Goal: Information Seeking & Learning: Learn about a topic

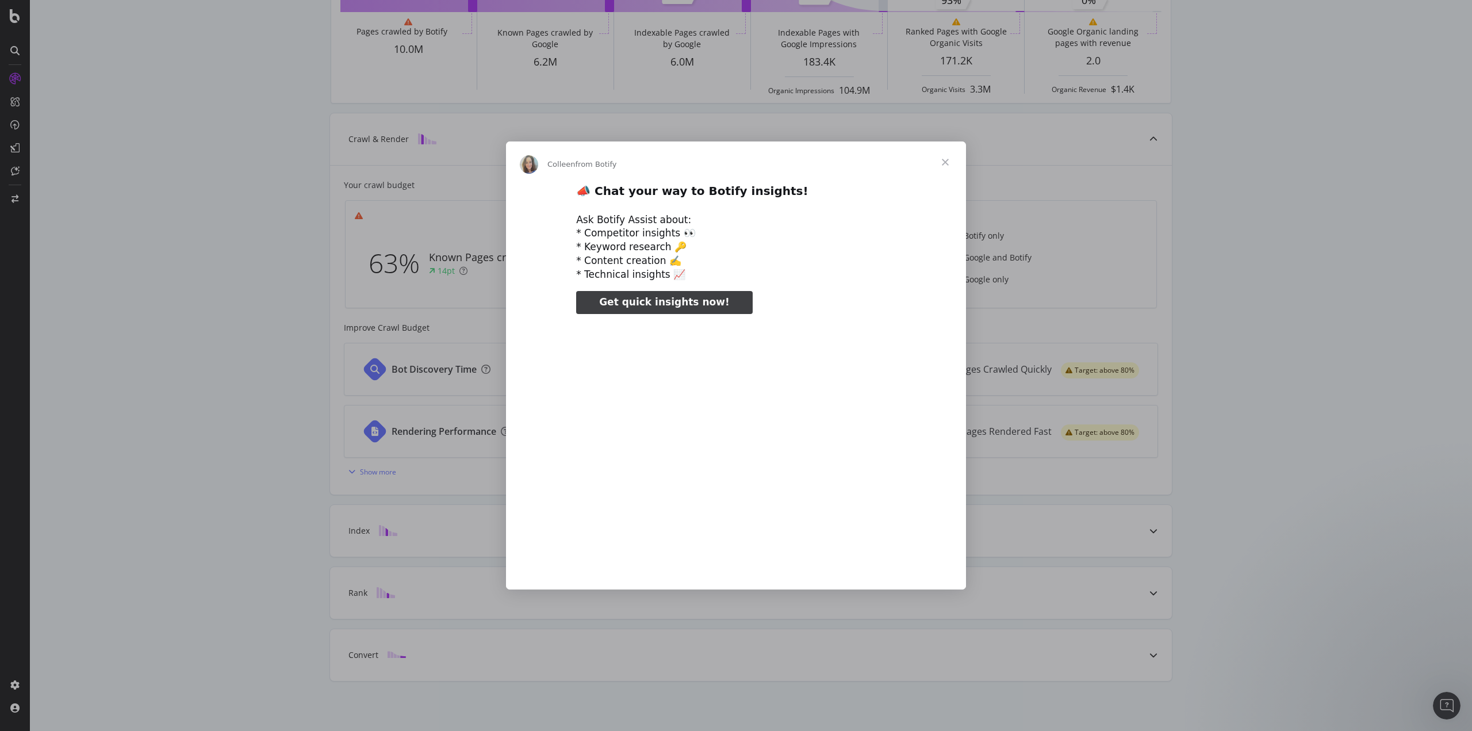
click at [778, 222] on div "Ask Botify Assist about: * Competitor insights 👀 * Keyword research 🔑 * Content…" at bounding box center [736, 247] width 320 height 68
type input "238677"
click at [946, 162] on span "Close" at bounding box center [945, 161] width 41 height 41
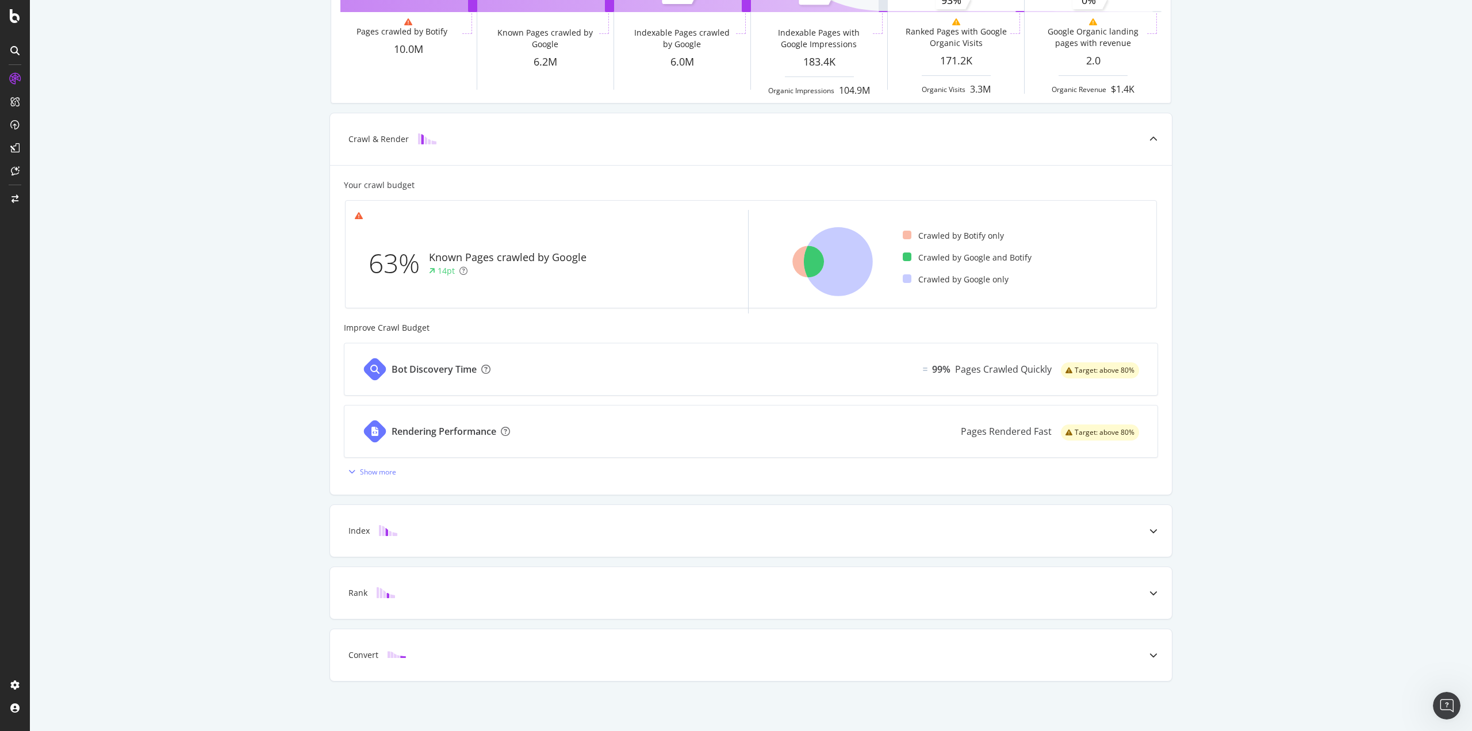
click at [231, 401] on div "Known Pages Pages crawled by Botify 10.0M Crawl & Render Known Pages crawled by…" at bounding box center [751, 312] width 1442 height 838
click at [72, 126] on div "SiteCrawler" at bounding box center [63, 127] width 41 height 12
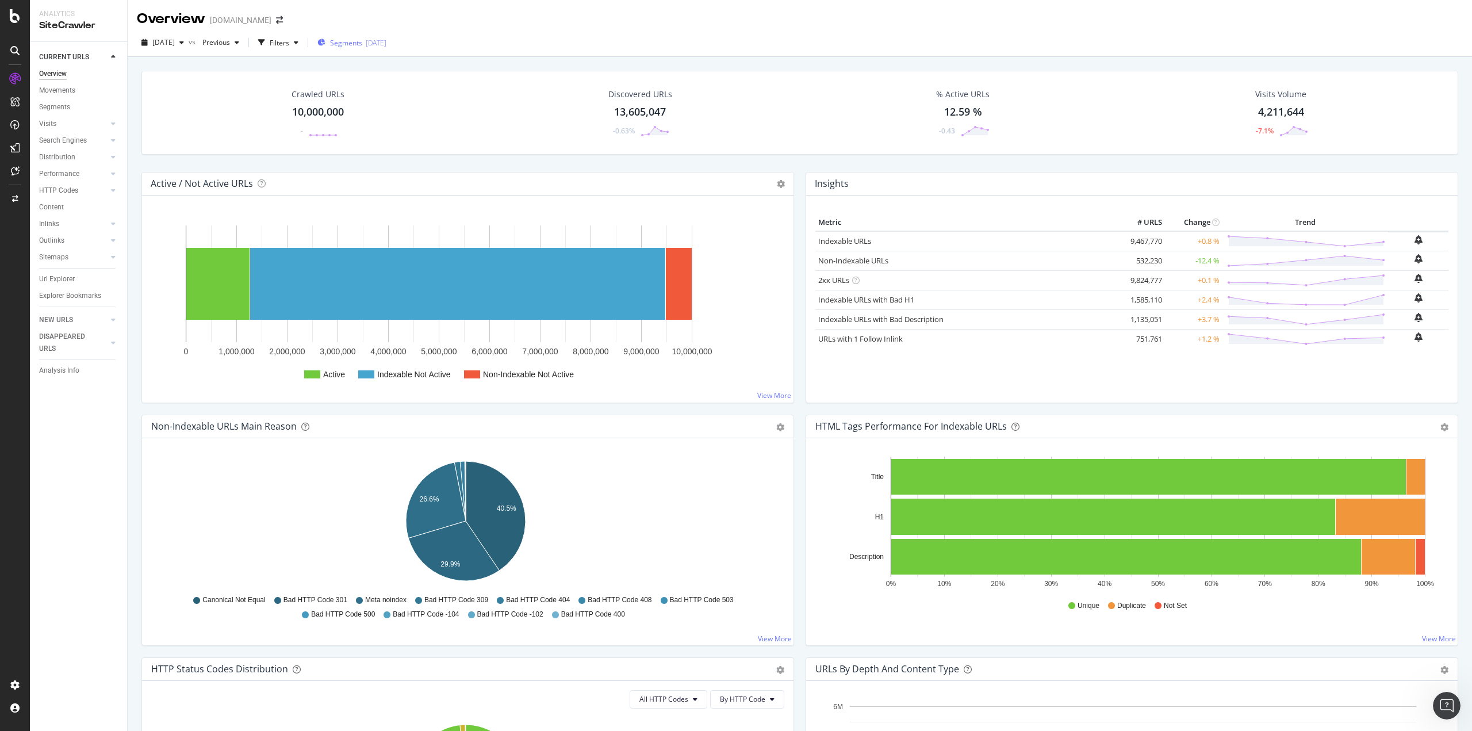
click at [386, 45] on div "Segments 2025-09-22" at bounding box center [351, 43] width 69 height 10
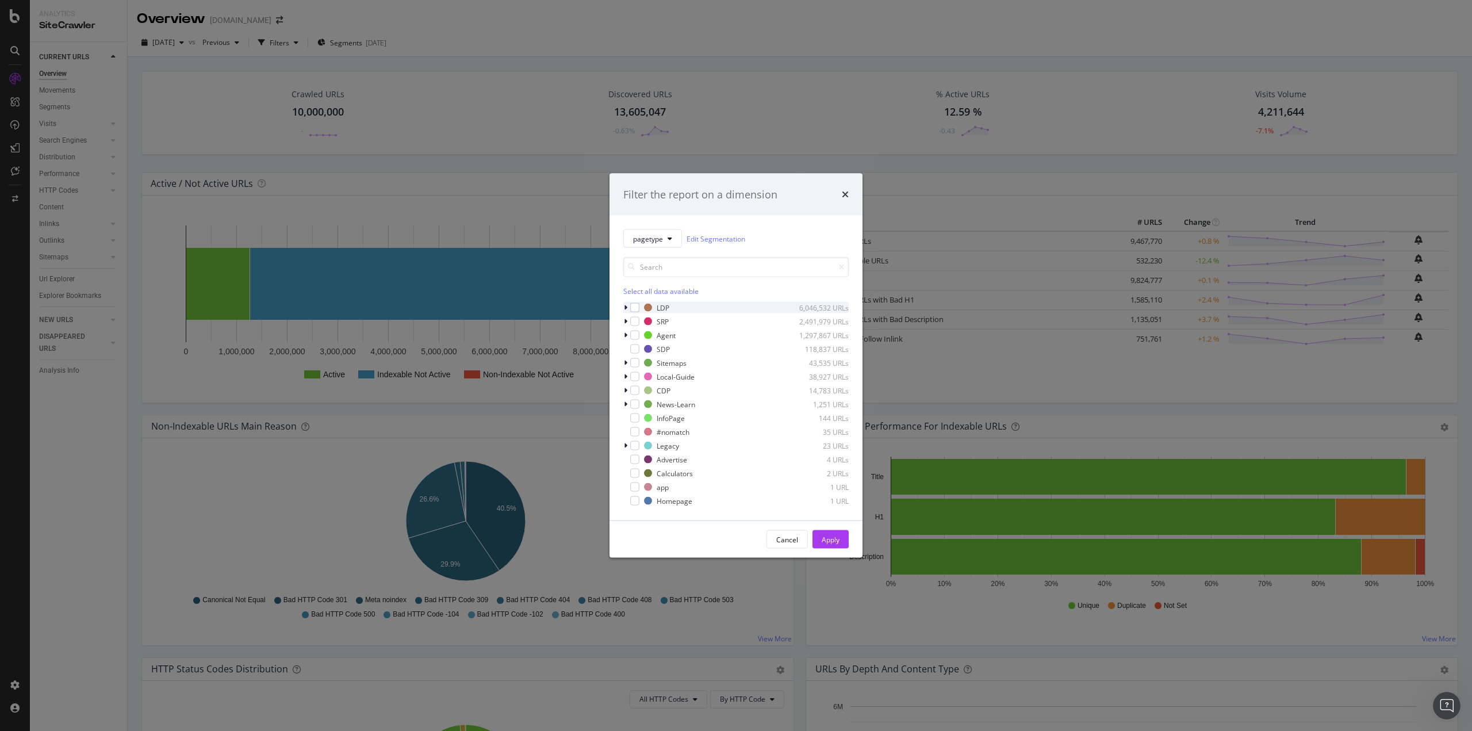
click at [626, 307] on icon "modal" at bounding box center [625, 307] width 3 height 7
click at [639, 332] on div "modal" at bounding box center [641, 332] width 9 height 9
click at [835, 545] on div "Apply" at bounding box center [831, 541] width 18 height 10
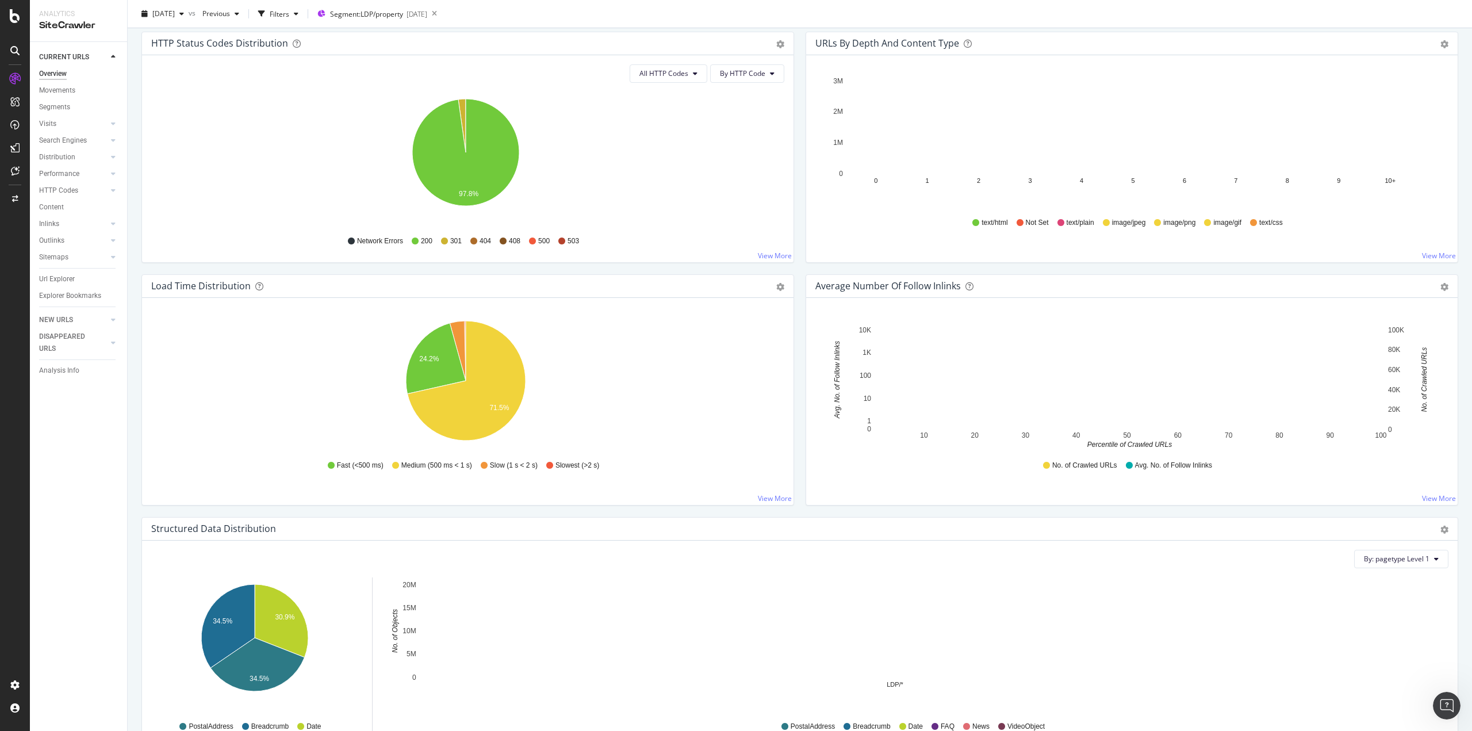
scroll to position [633, 0]
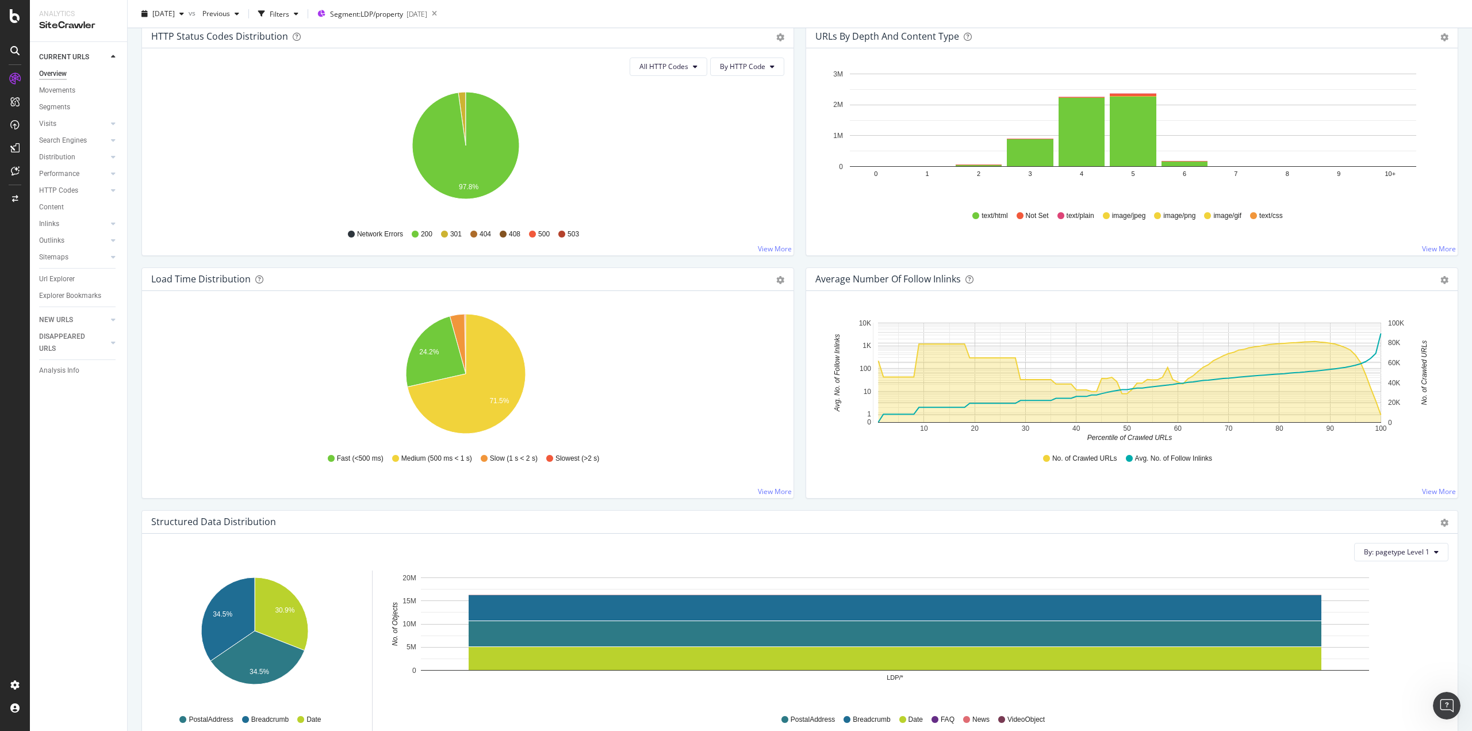
drag, startPoint x: 1164, startPoint y: 371, endPoint x: 1222, endPoint y: 429, distance: 81.7
click at [1212, 420] on icon "A chart." at bounding box center [1130, 382] width 503 height 81
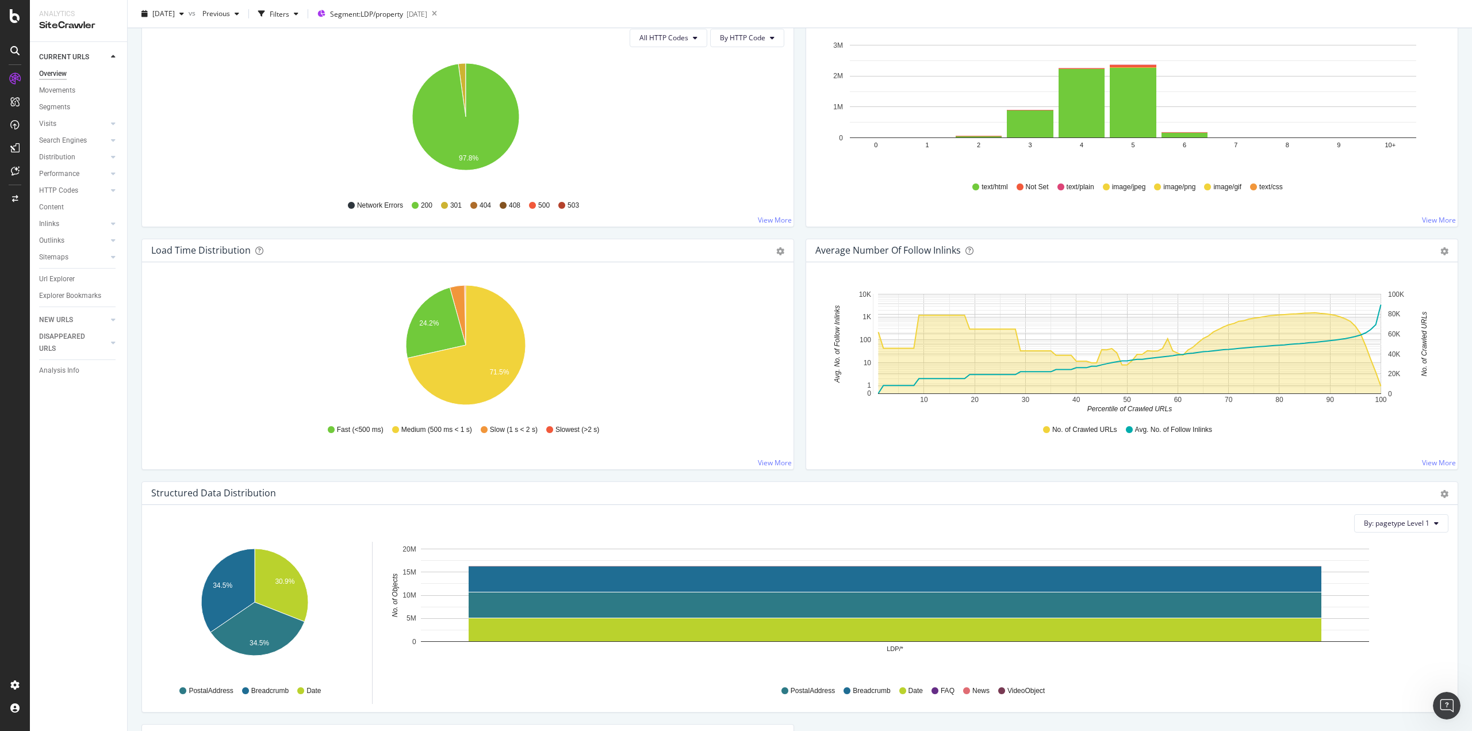
scroll to position [690, 0]
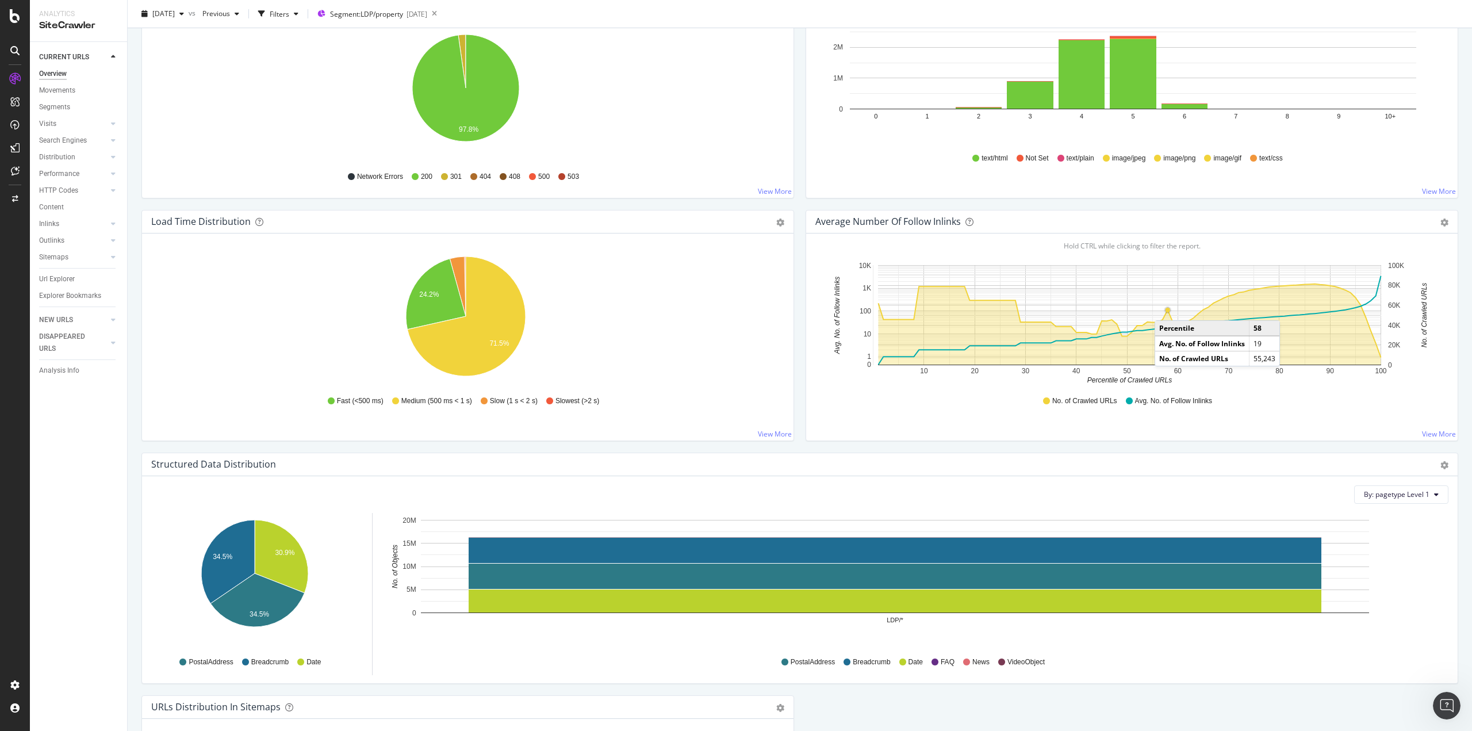
click at [1166, 309] on circle "A chart." at bounding box center [1168, 310] width 5 height 5
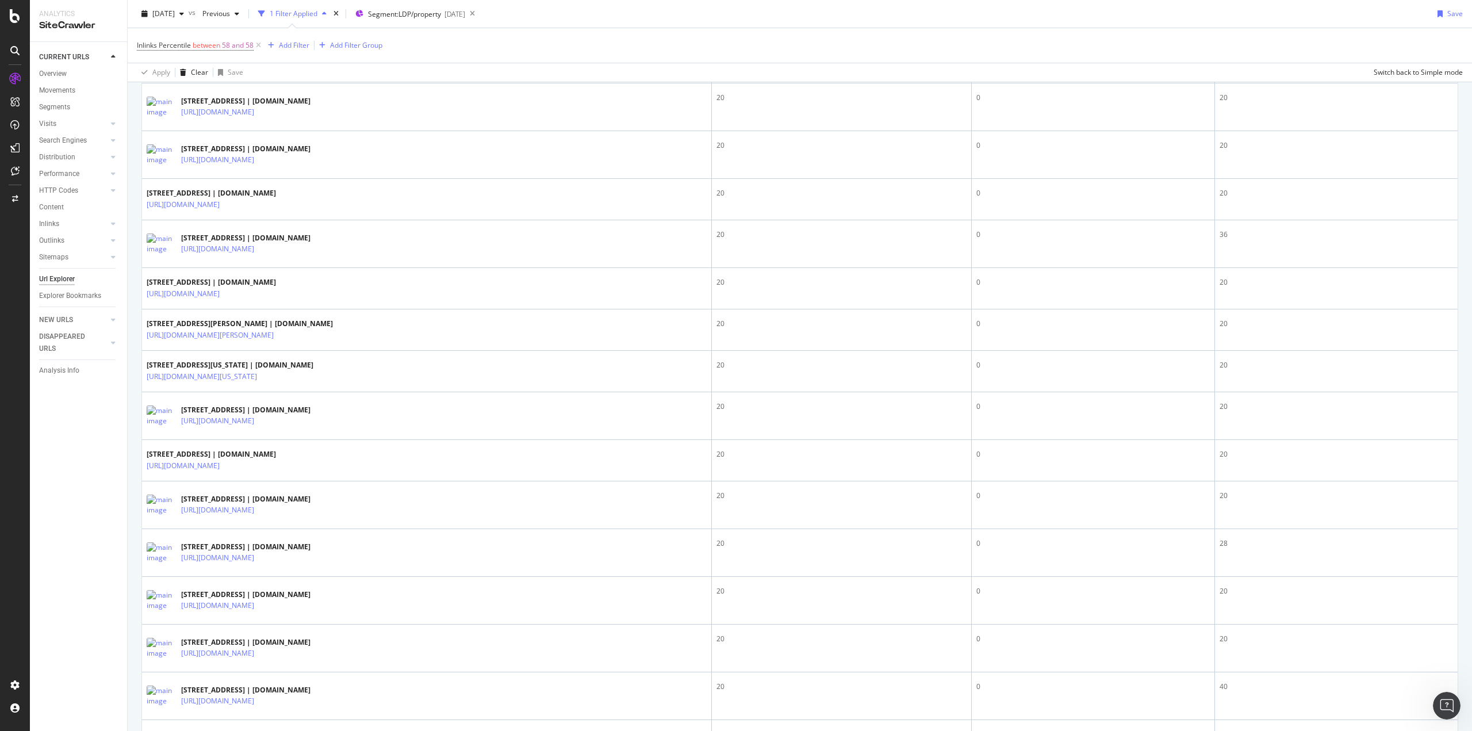
scroll to position [920, 0]
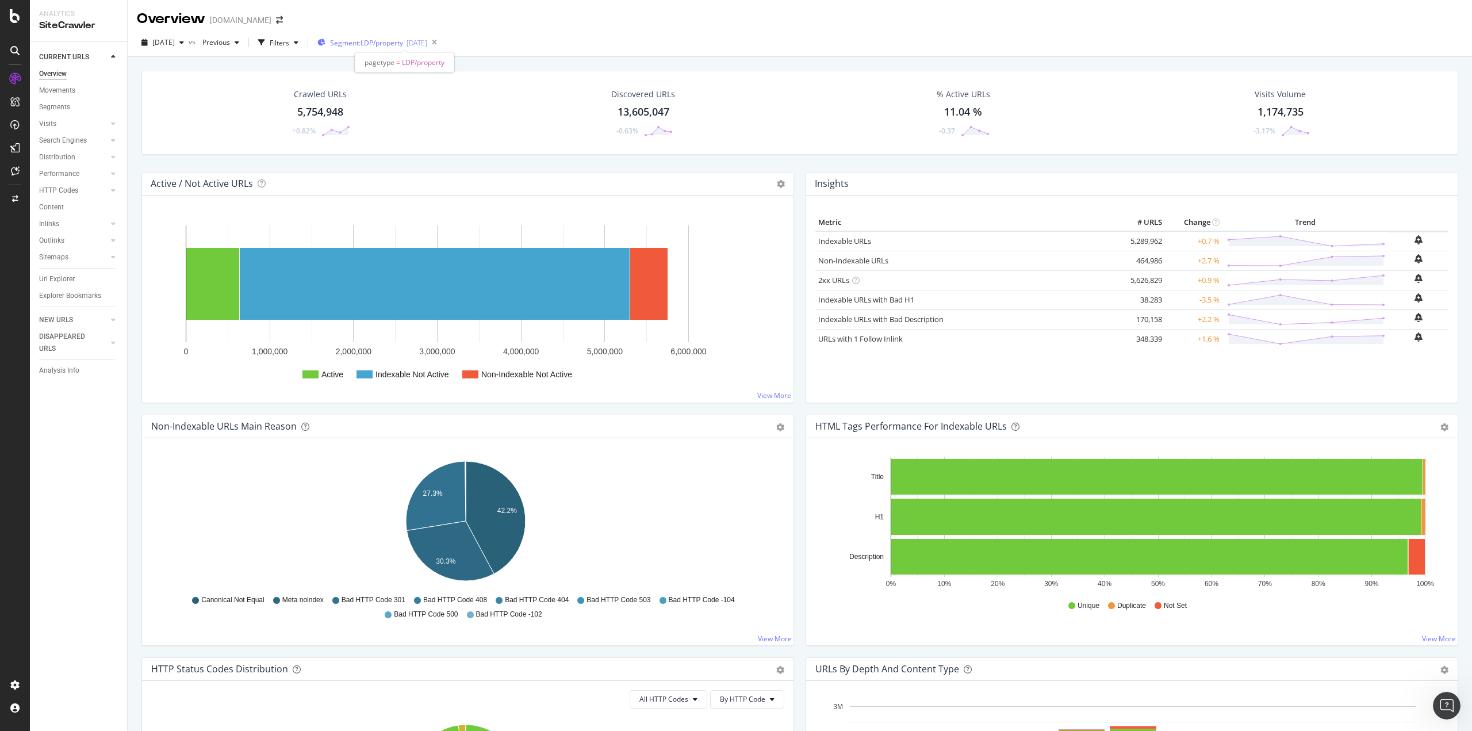
click at [427, 46] on div "[DATE]" at bounding box center [417, 43] width 21 height 10
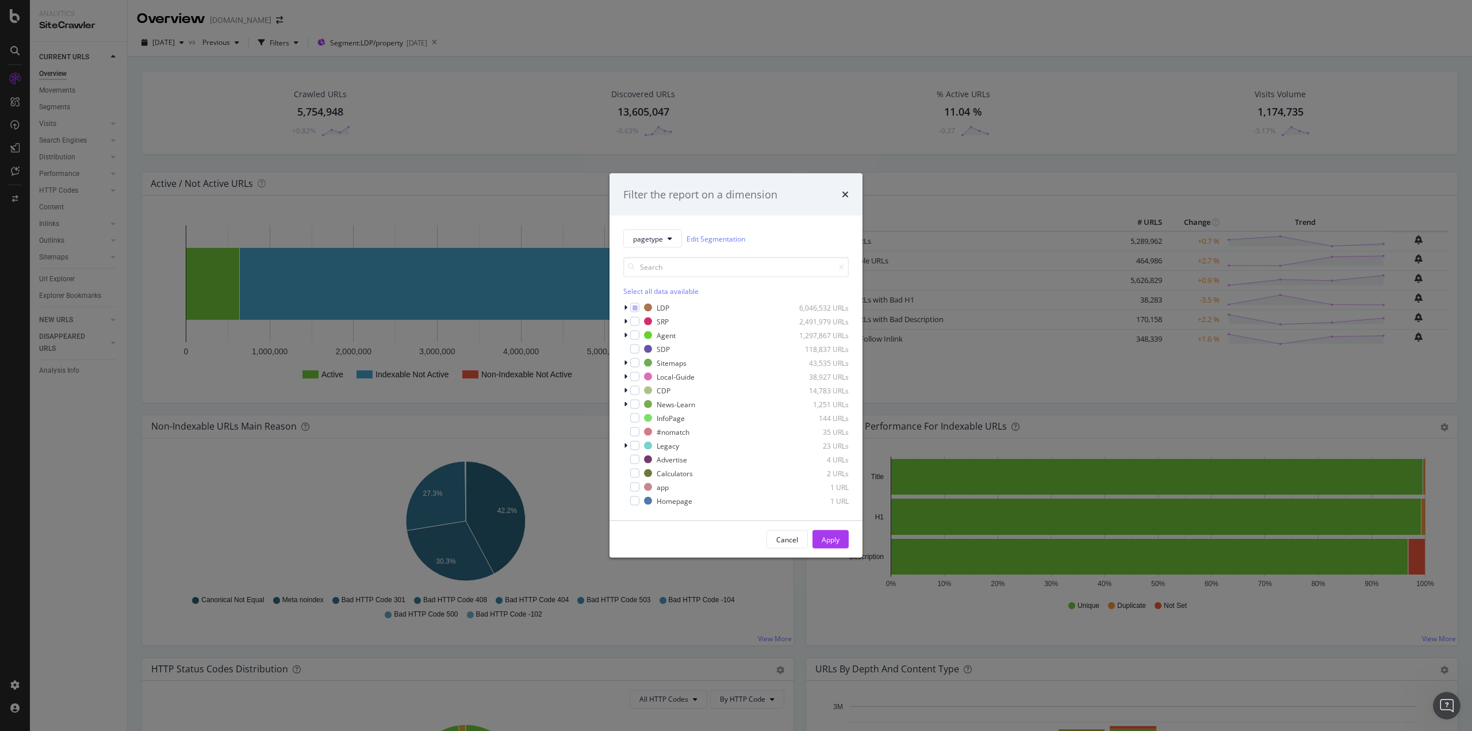
drag, startPoint x: 841, startPoint y: 196, endPoint x: 734, endPoint y: 198, distance: 107.6
click at [841, 197] on div "Filter the report on a dimension" at bounding box center [735, 194] width 225 height 15
drag, startPoint x: 845, startPoint y: 193, endPoint x: 267, endPoint y: 56, distance: 593.3
click at [842, 193] on icon "times" at bounding box center [845, 194] width 7 height 9
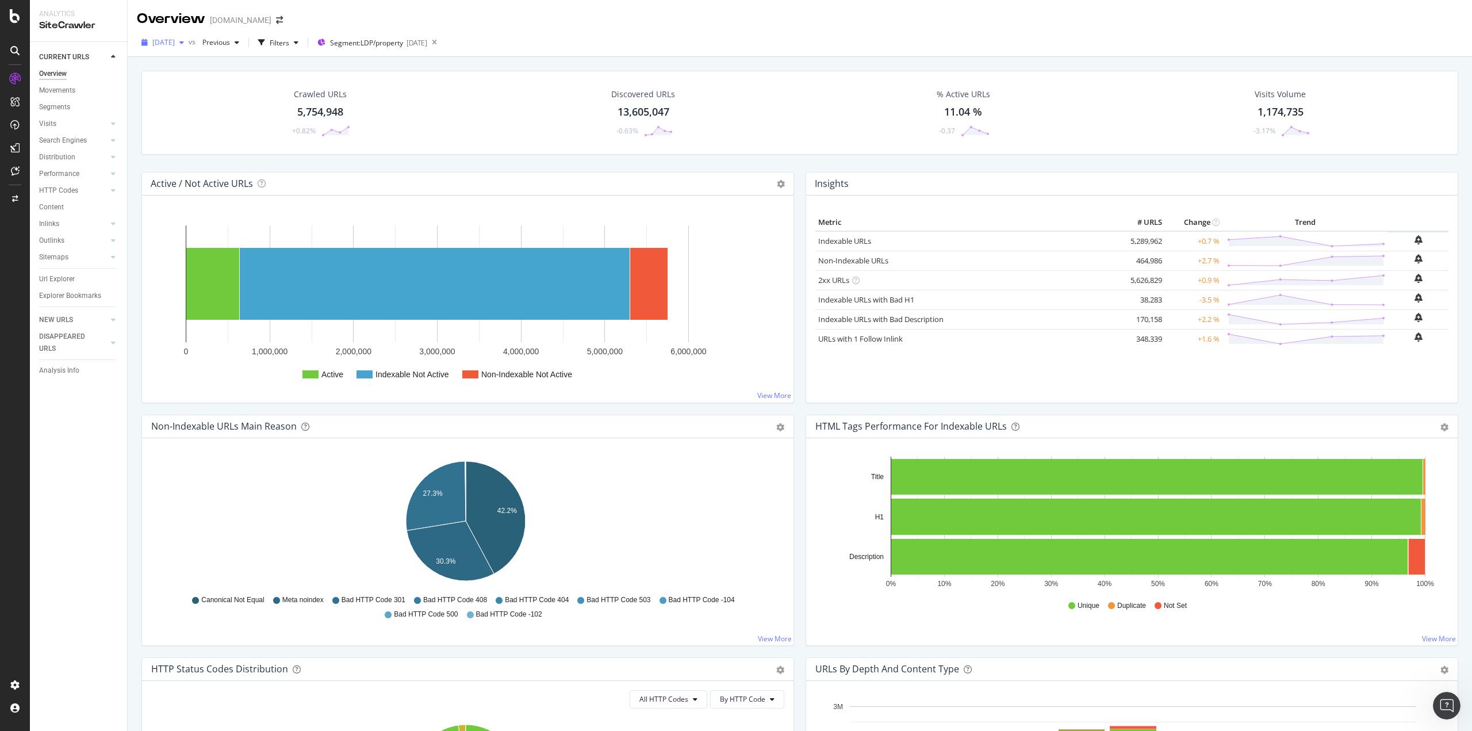
click at [189, 43] on div "button" at bounding box center [182, 42] width 14 height 7
click at [427, 42] on div "[DATE]" at bounding box center [417, 43] width 21 height 10
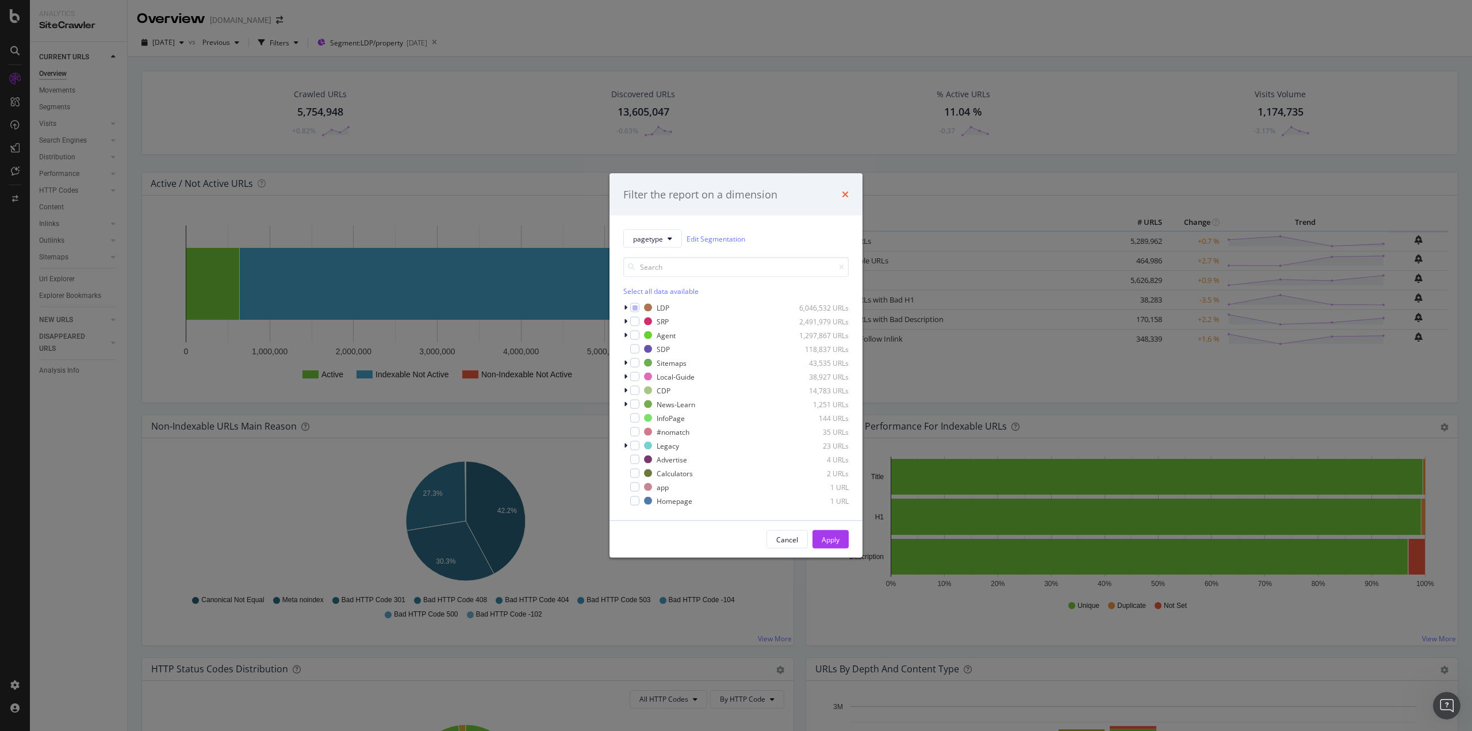
click at [842, 195] on icon "times" at bounding box center [845, 194] width 7 height 9
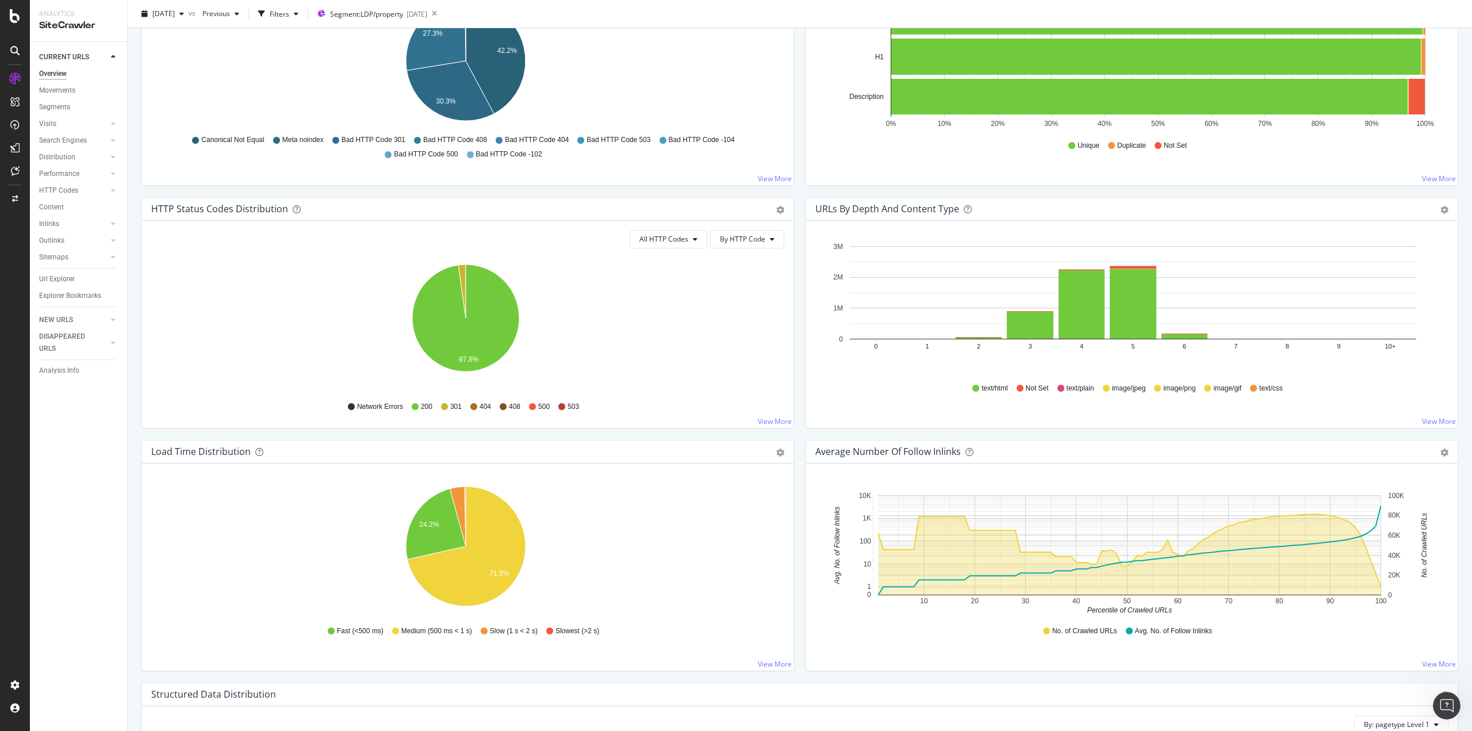
scroll to position [690, 0]
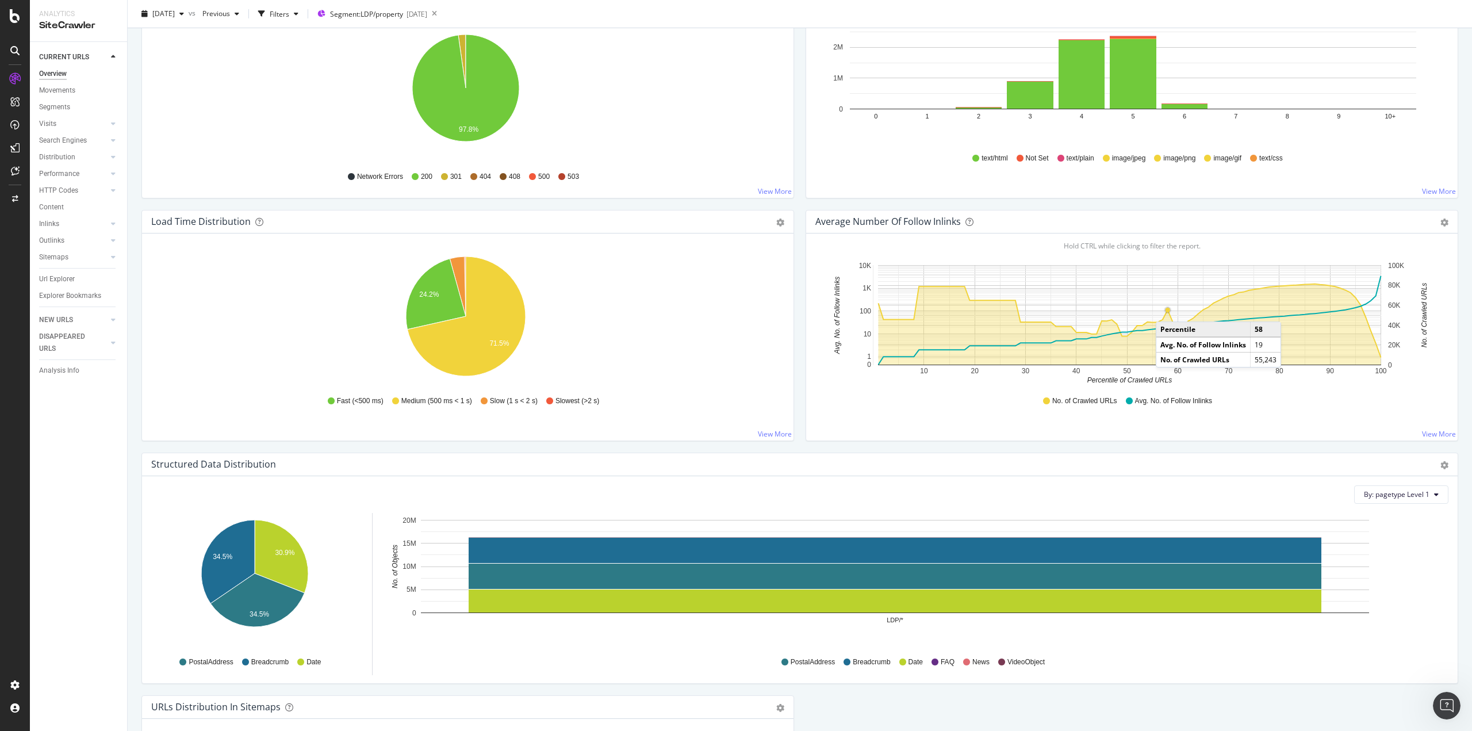
click at [1166, 310] on circle "A chart." at bounding box center [1168, 310] width 5 height 5
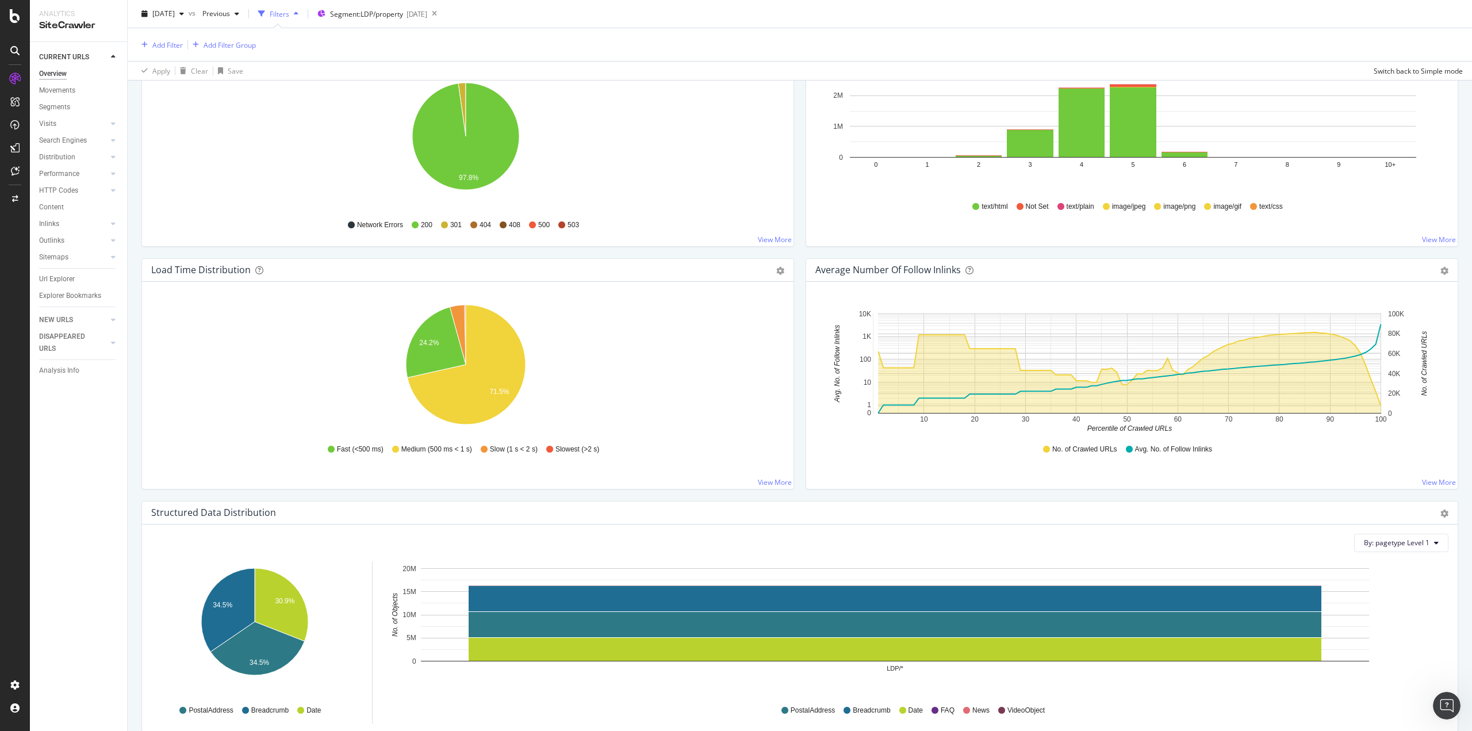
scroll to position [690, 0]
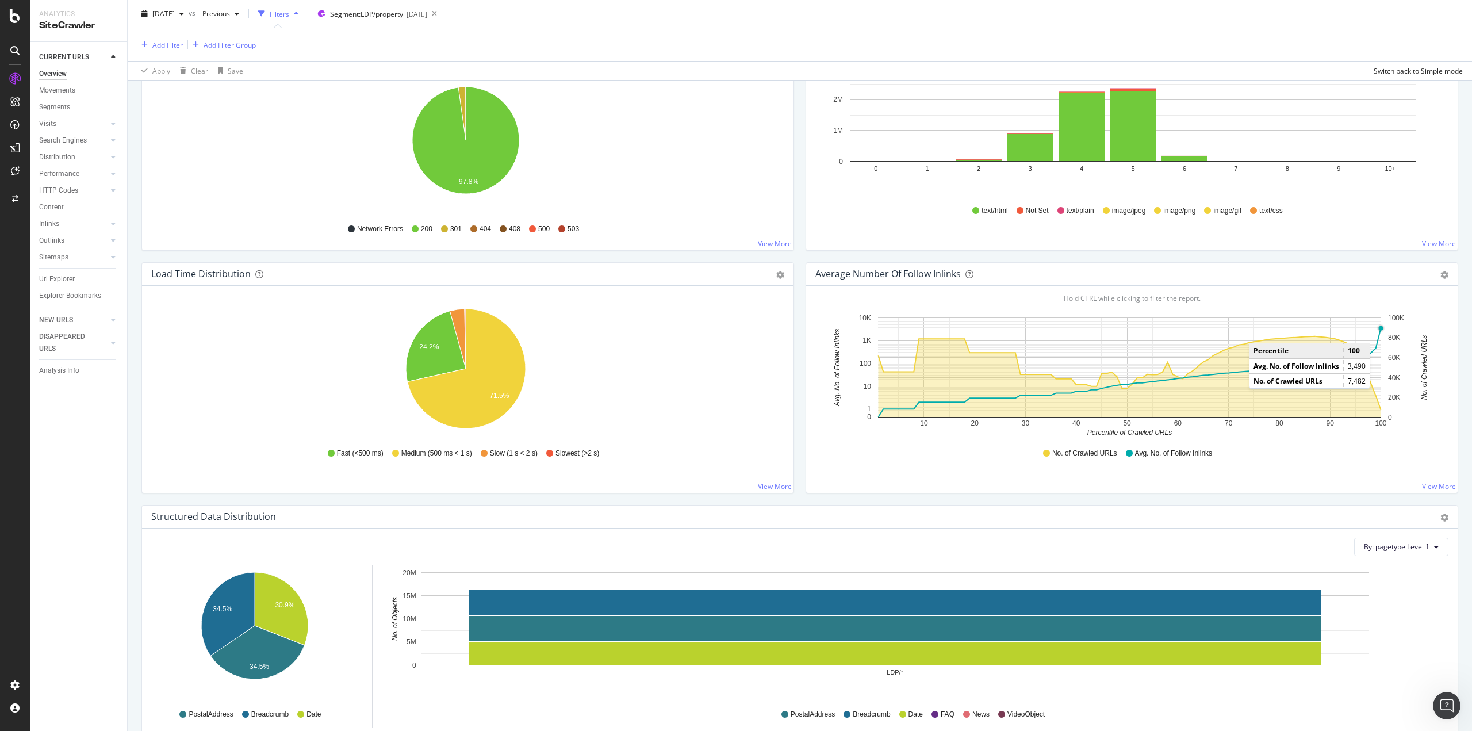
click at [1377, 331] on circle "A chart." at bounding box center [1380, 327] width 7 height 7
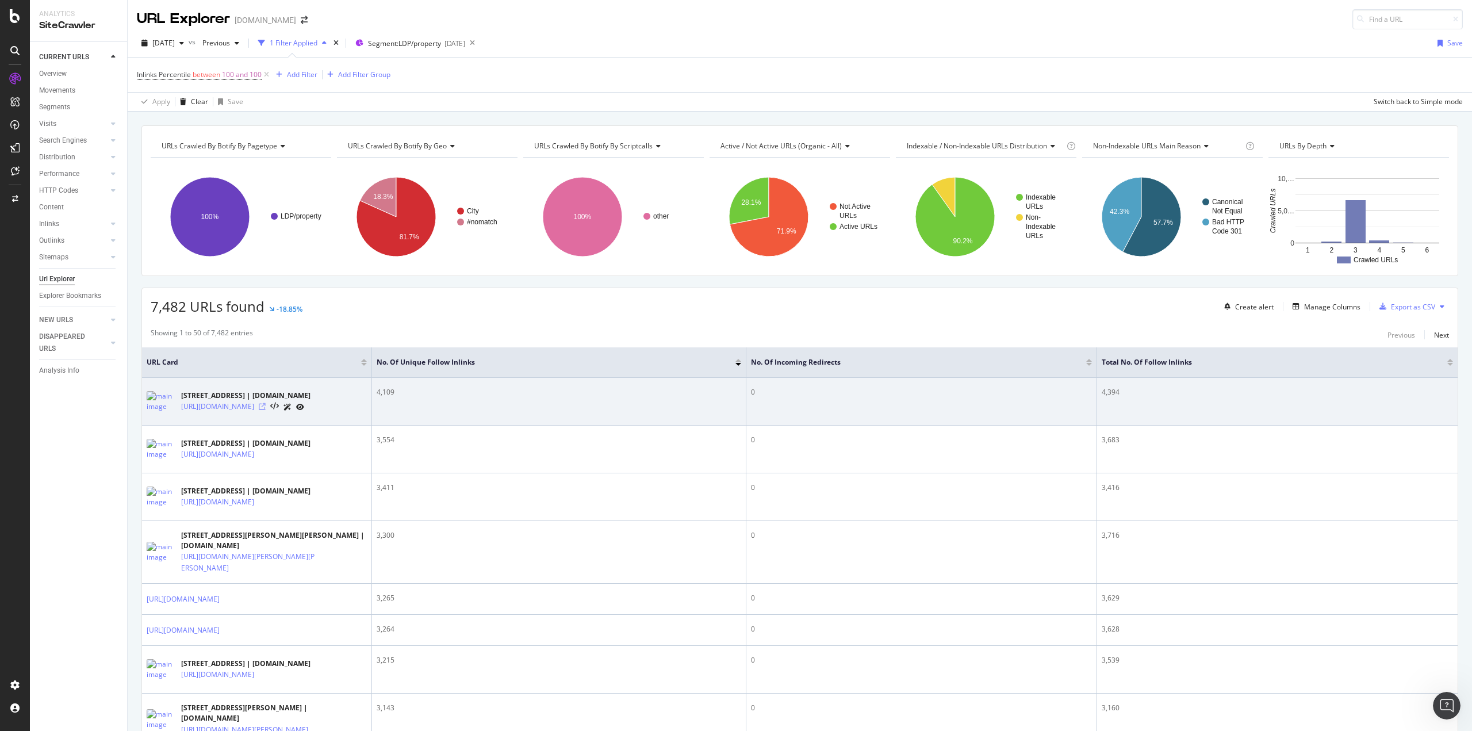
click at [266, 410] on icon at bounding box center [262, 406] width 7 height 7
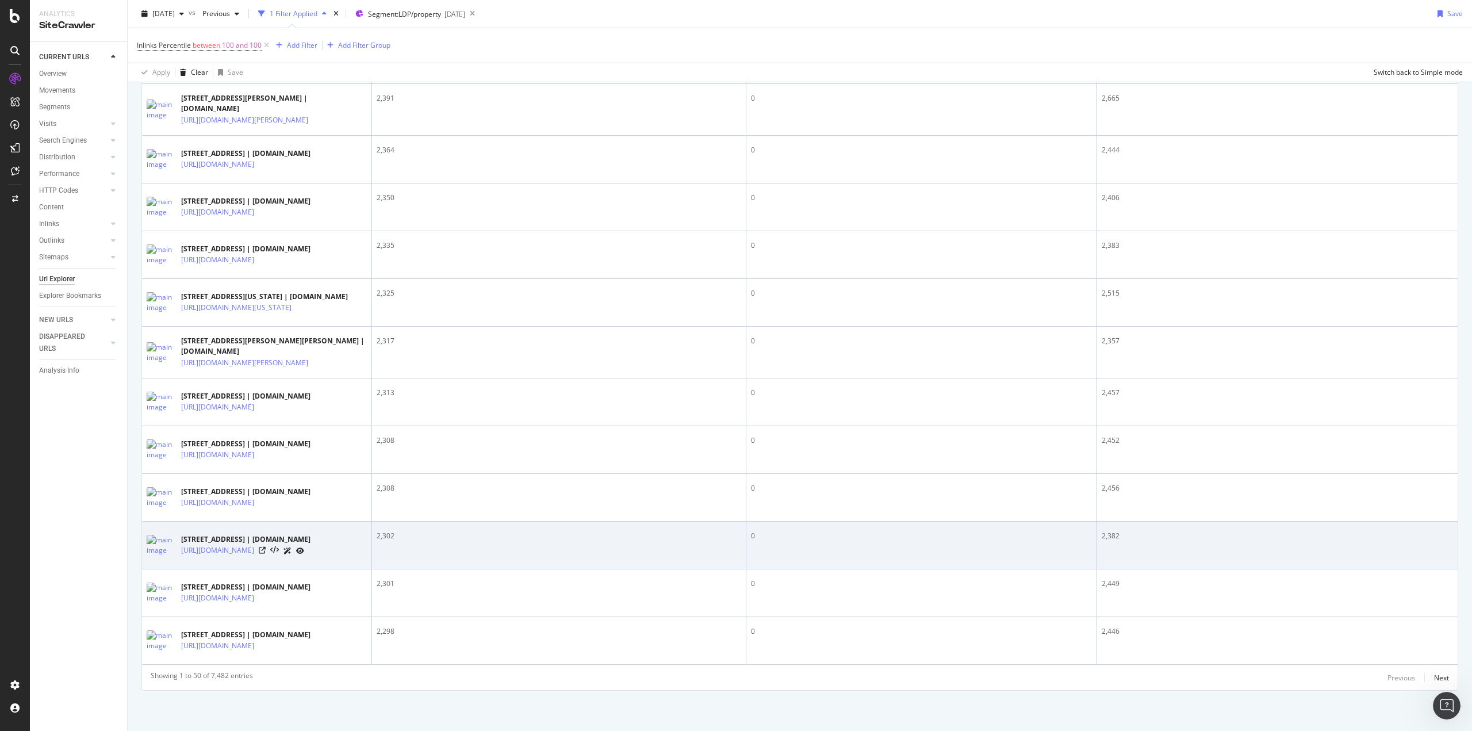
scroll to position [2818, 0]
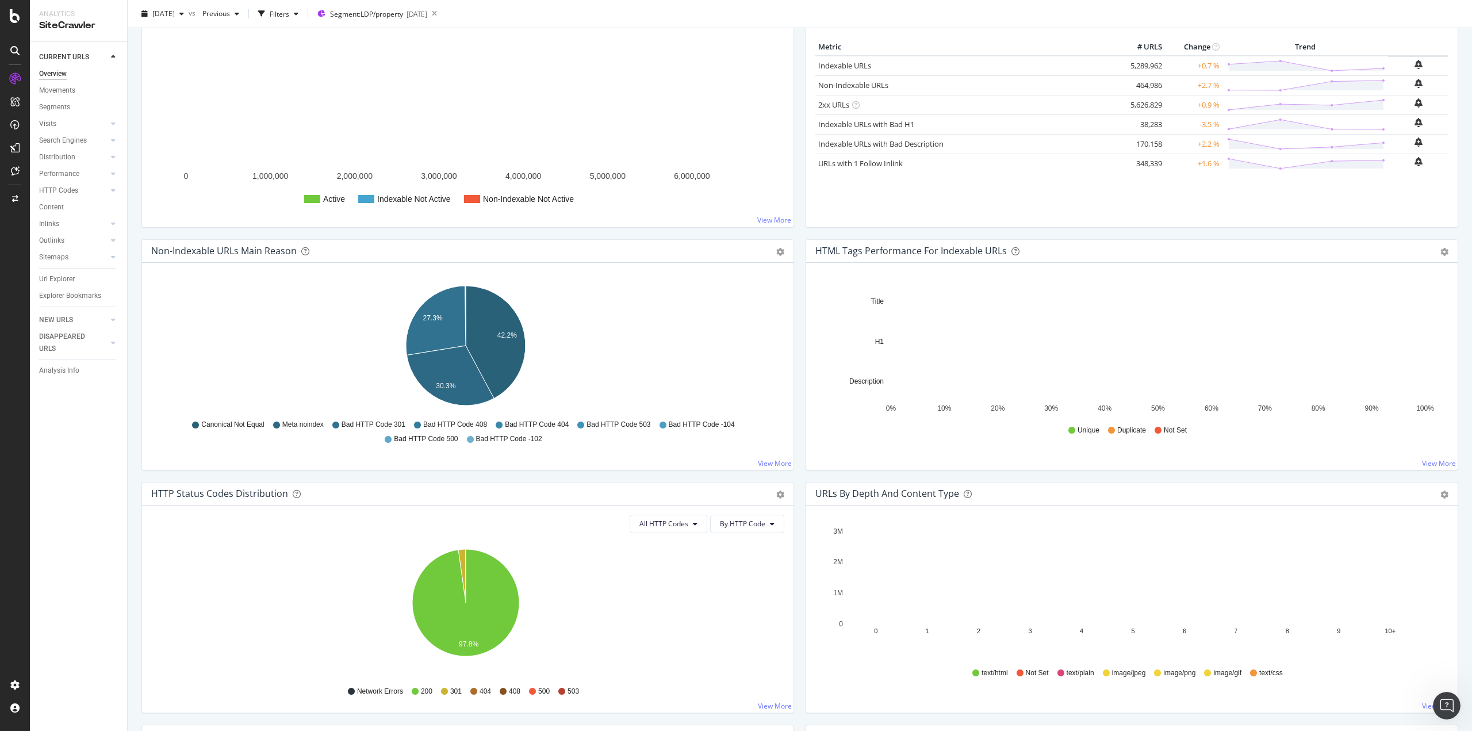
scroll to position [518, 0]
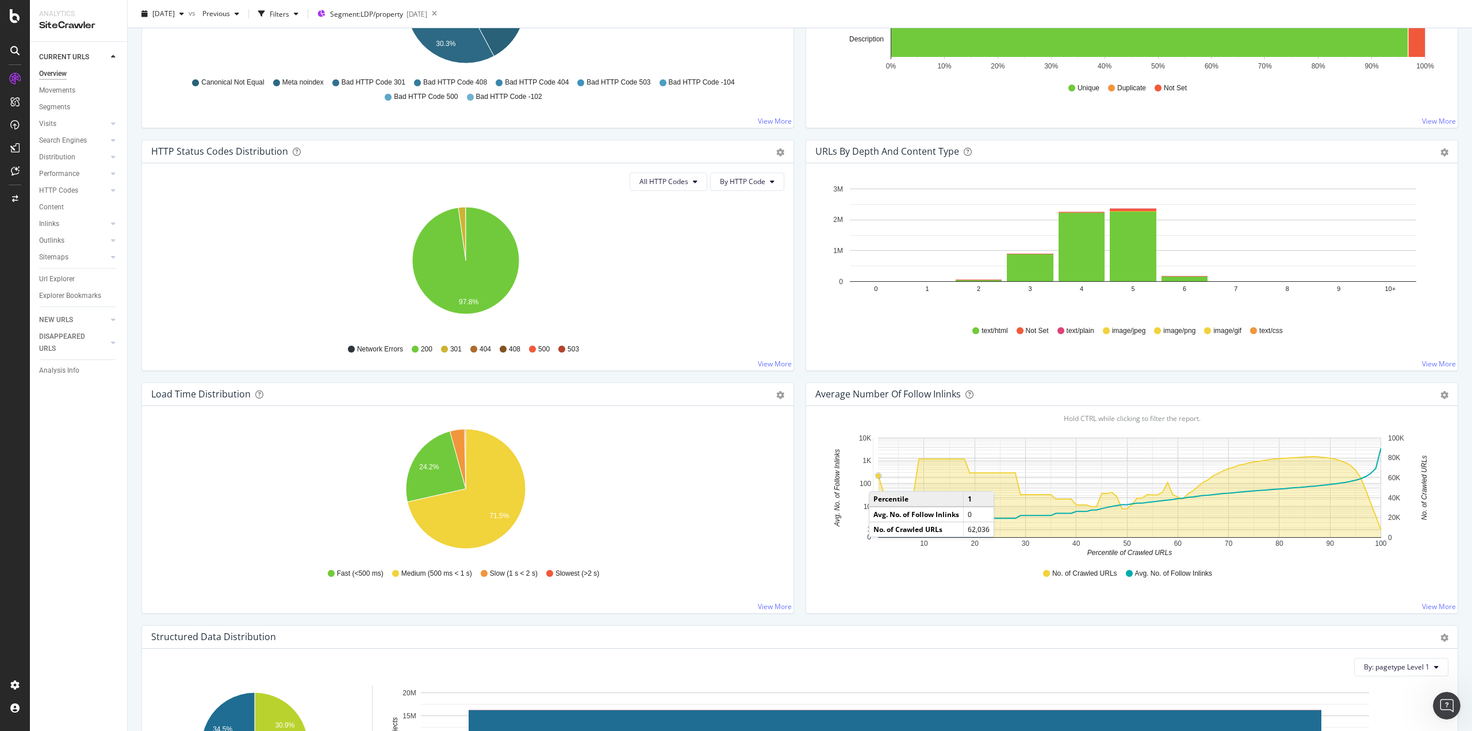
click at [879, 480] on icon "A chart." at bounding box center [1130, 494] width 503 height 74
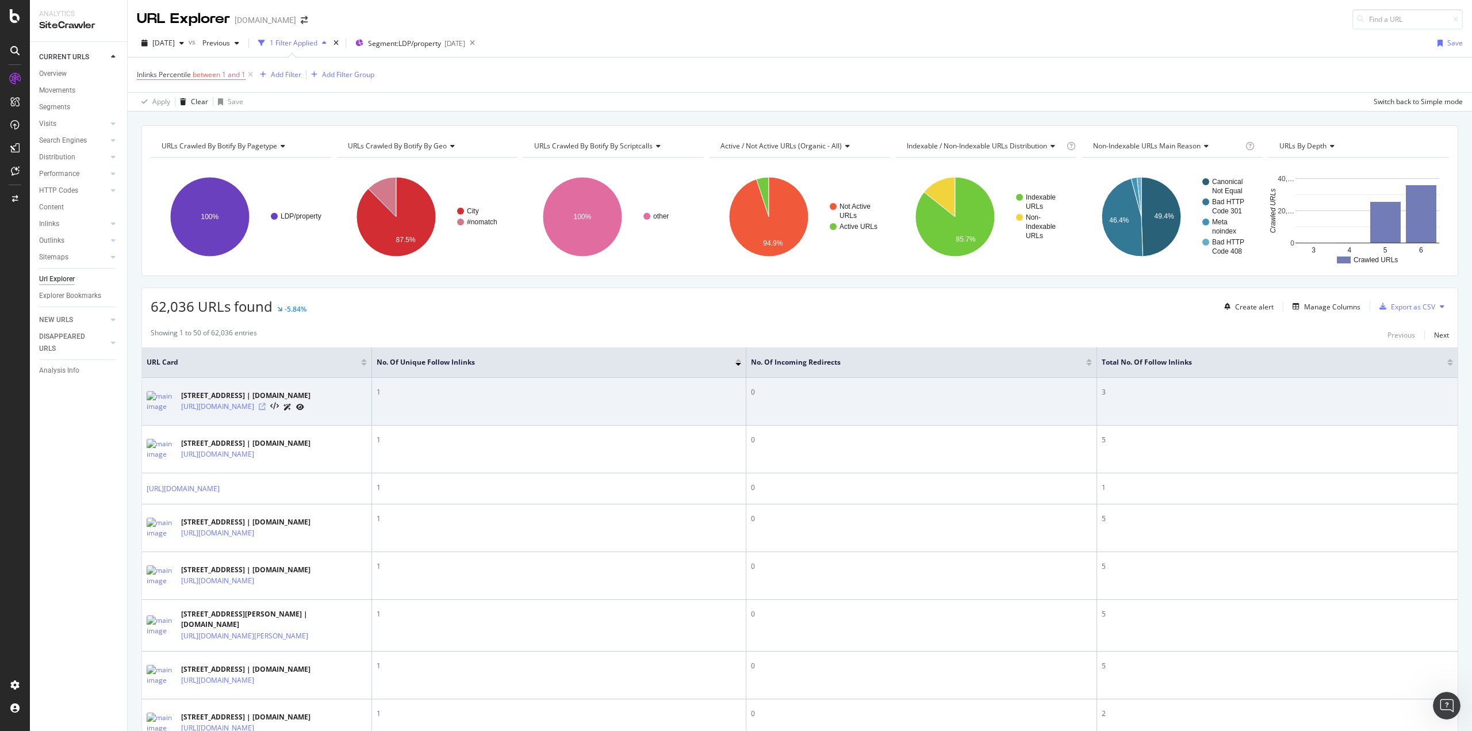
click at [266, 410] on icon at bounding box center [262, 406] width 7 height 7
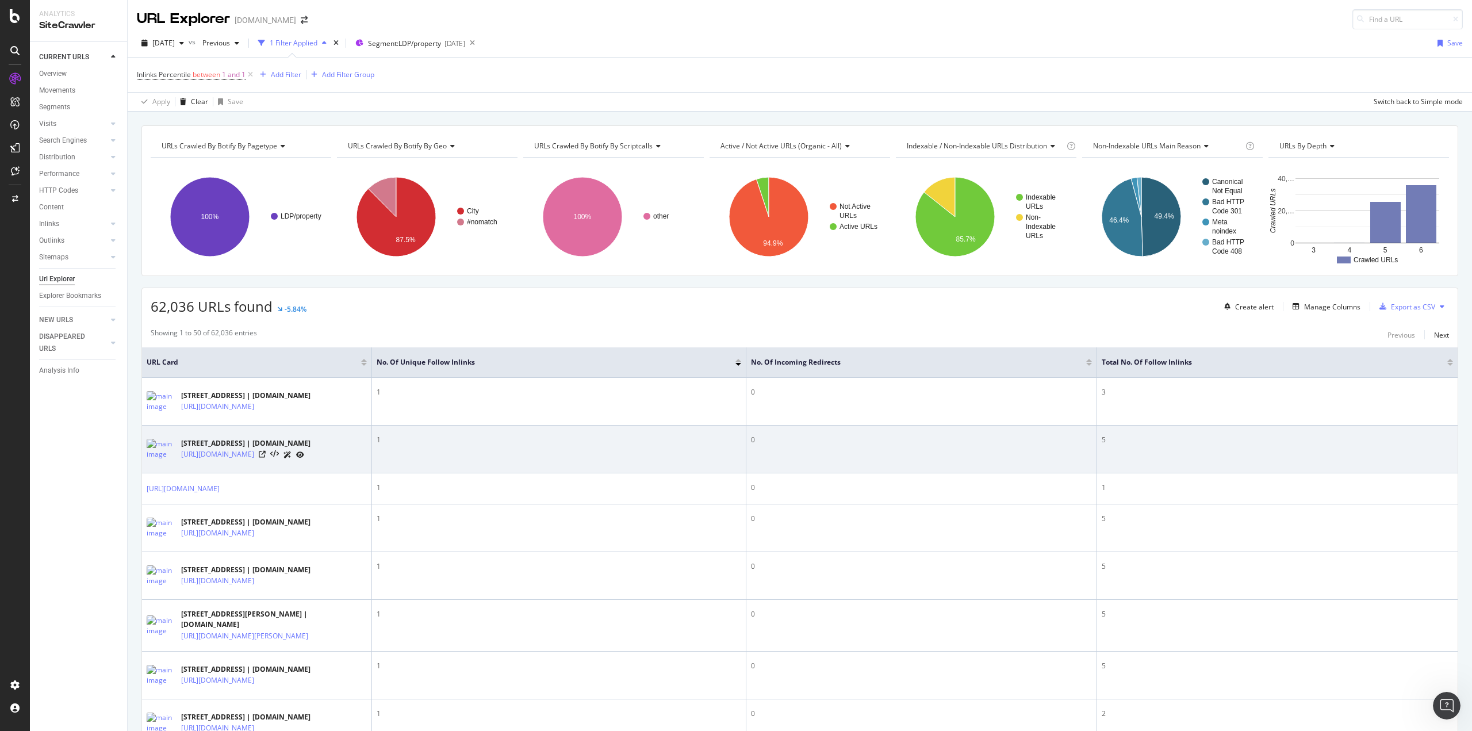
click at [304, 458] on icon at bounding box center [300, 454] width 8 height 7
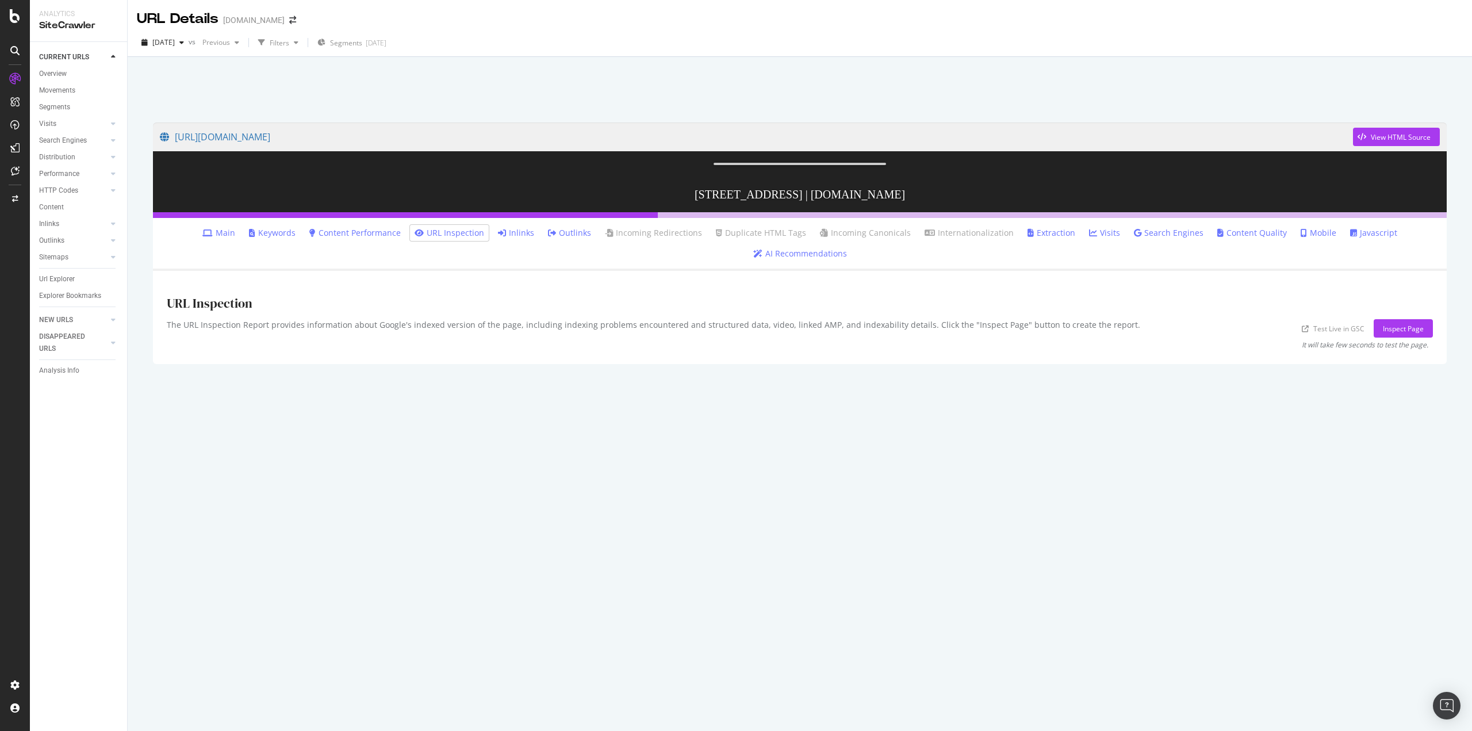
click at [498, 239] on link "Inlinks" at bounding box center [516, 233] width 36 height 12
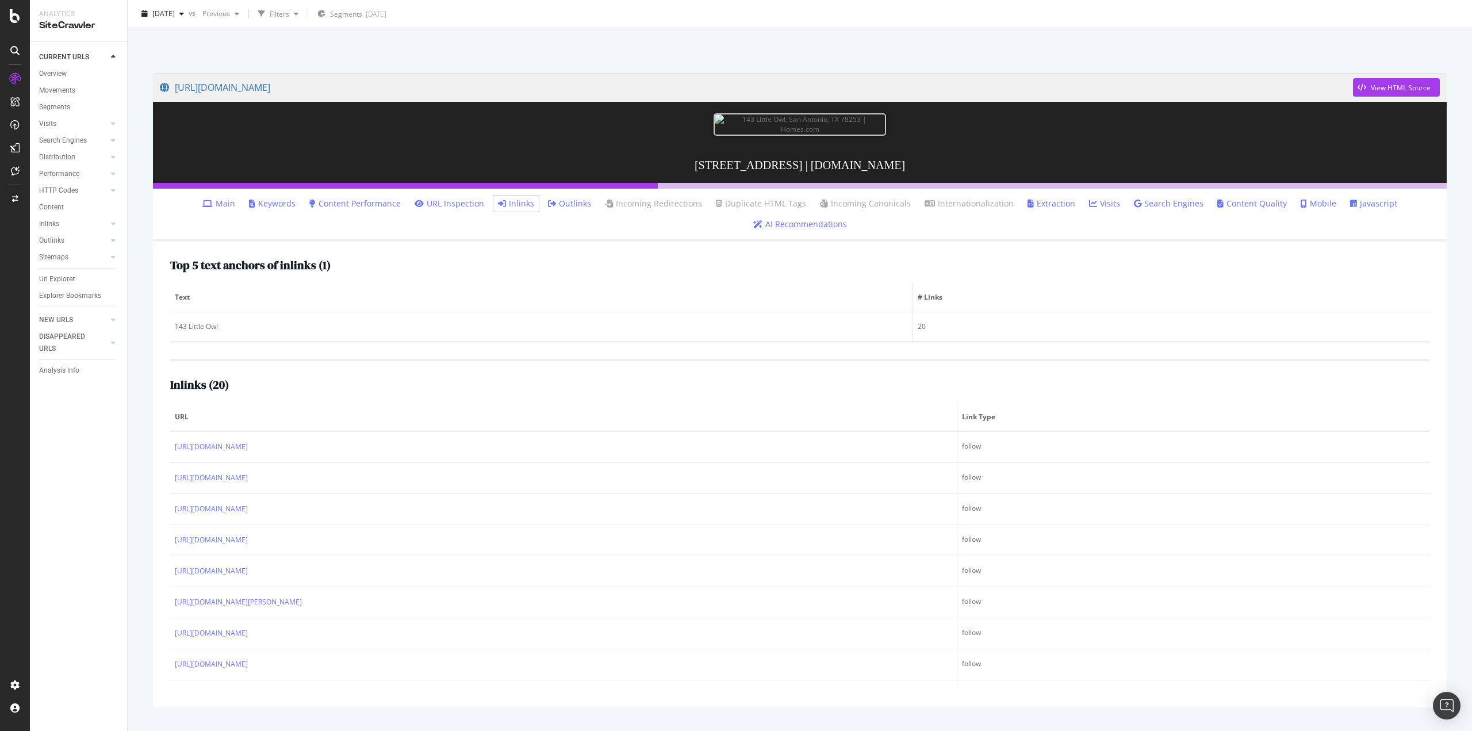
scroll to position [145, 0]
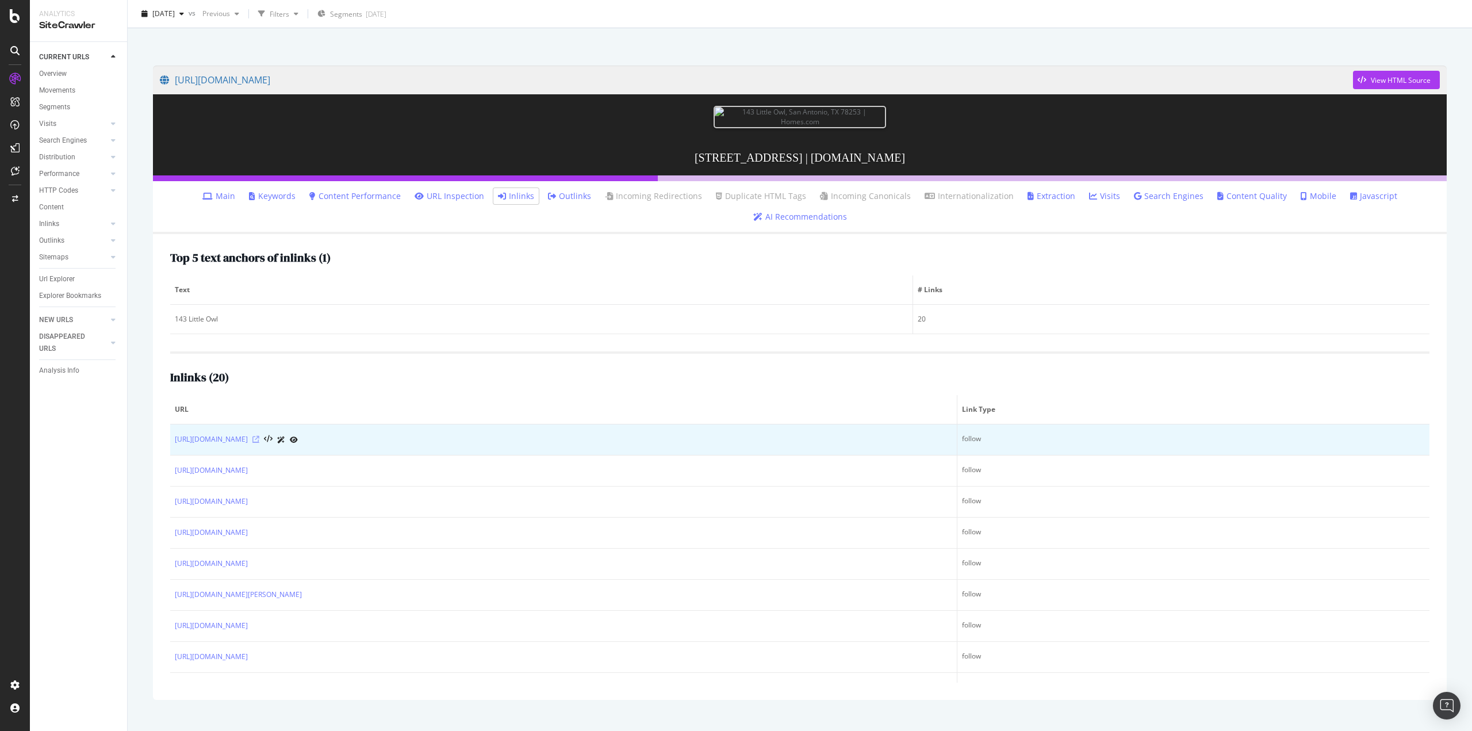
click at [259, 443] on icon at bounding box center [255, 439] width 7 height 7
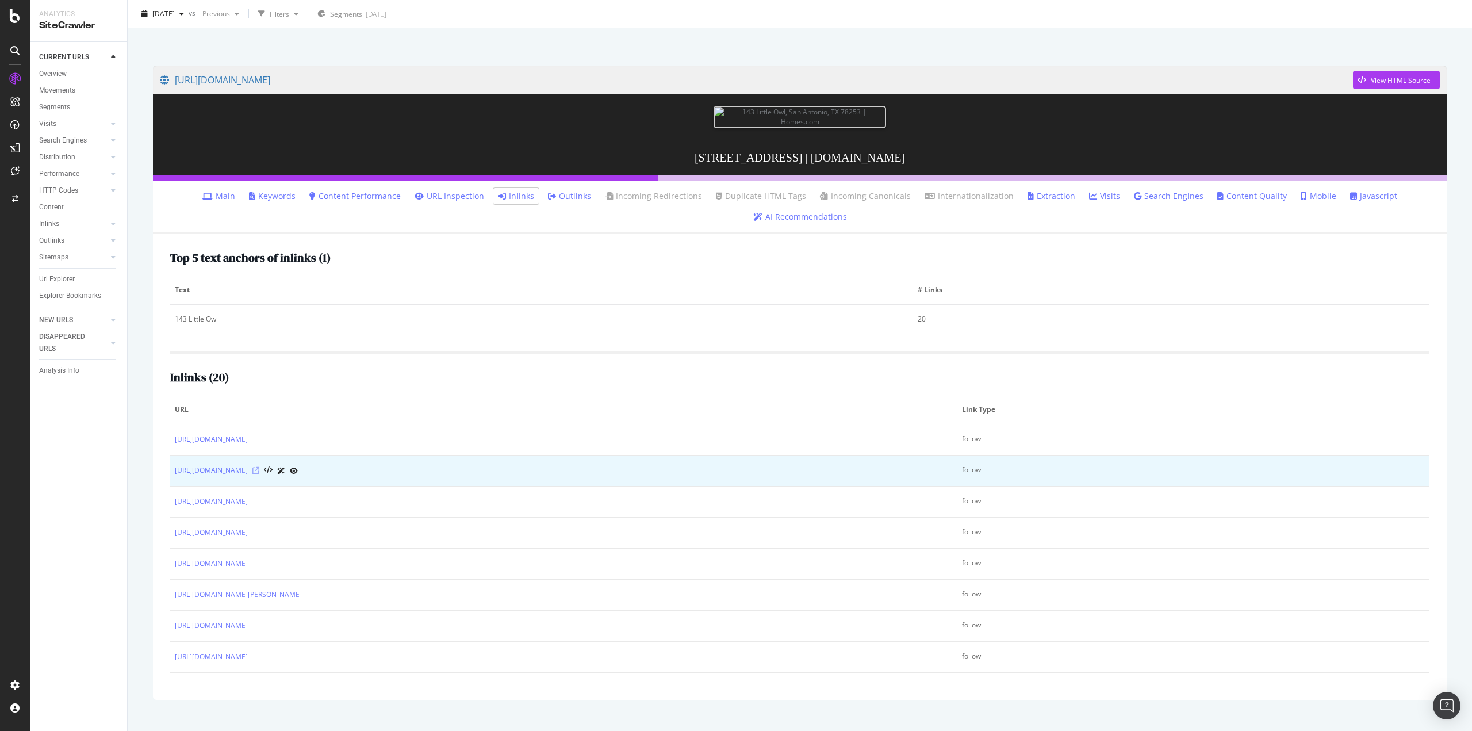
click at [259, 474] on icon at bounding box center [255, 470] width 7 height 7
drag, startPoint x: 428, startPoint y: 520, endPoint x: 435, endPoint y: 504, distance: 18.0
click at [259, 505] on icon at bounding box center [255, 501] width 7 height 7
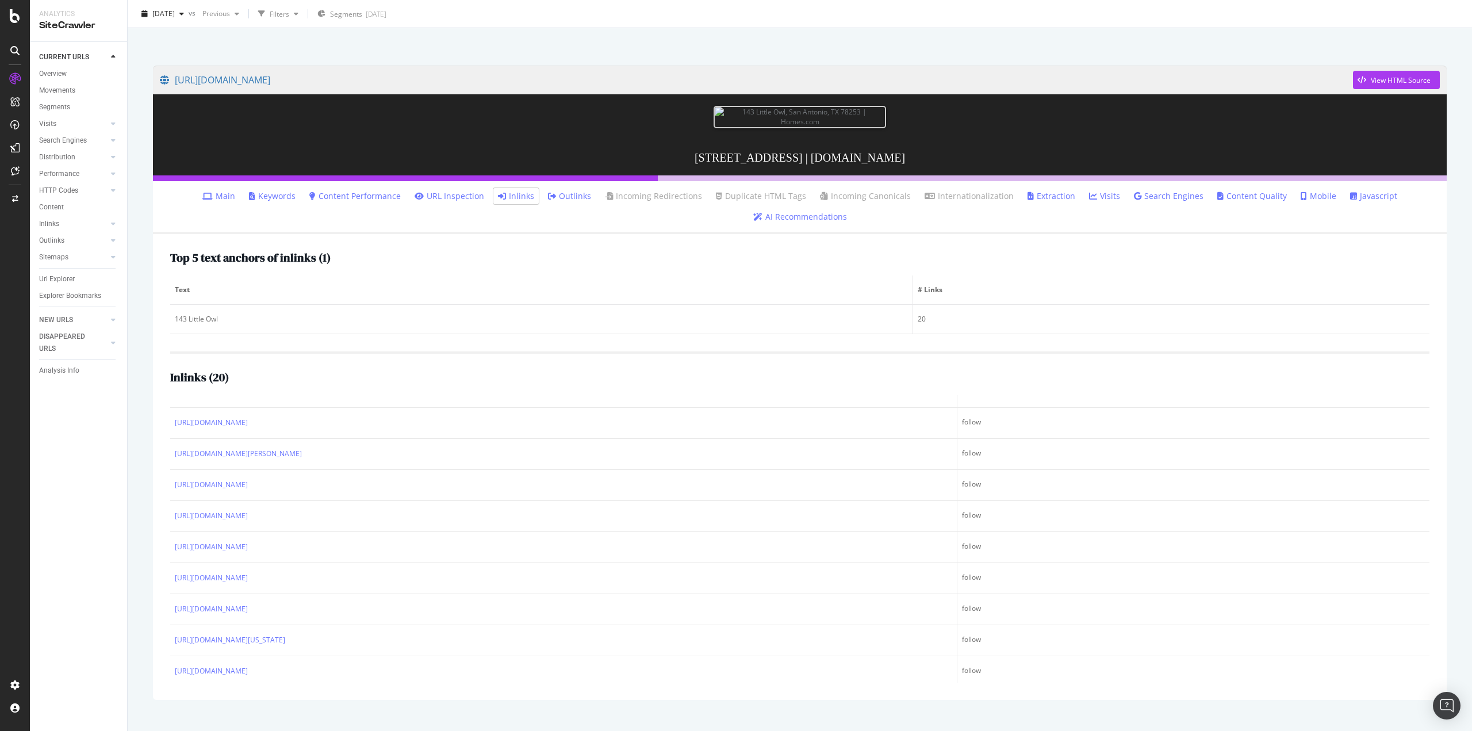
scroll to position [363, 0]
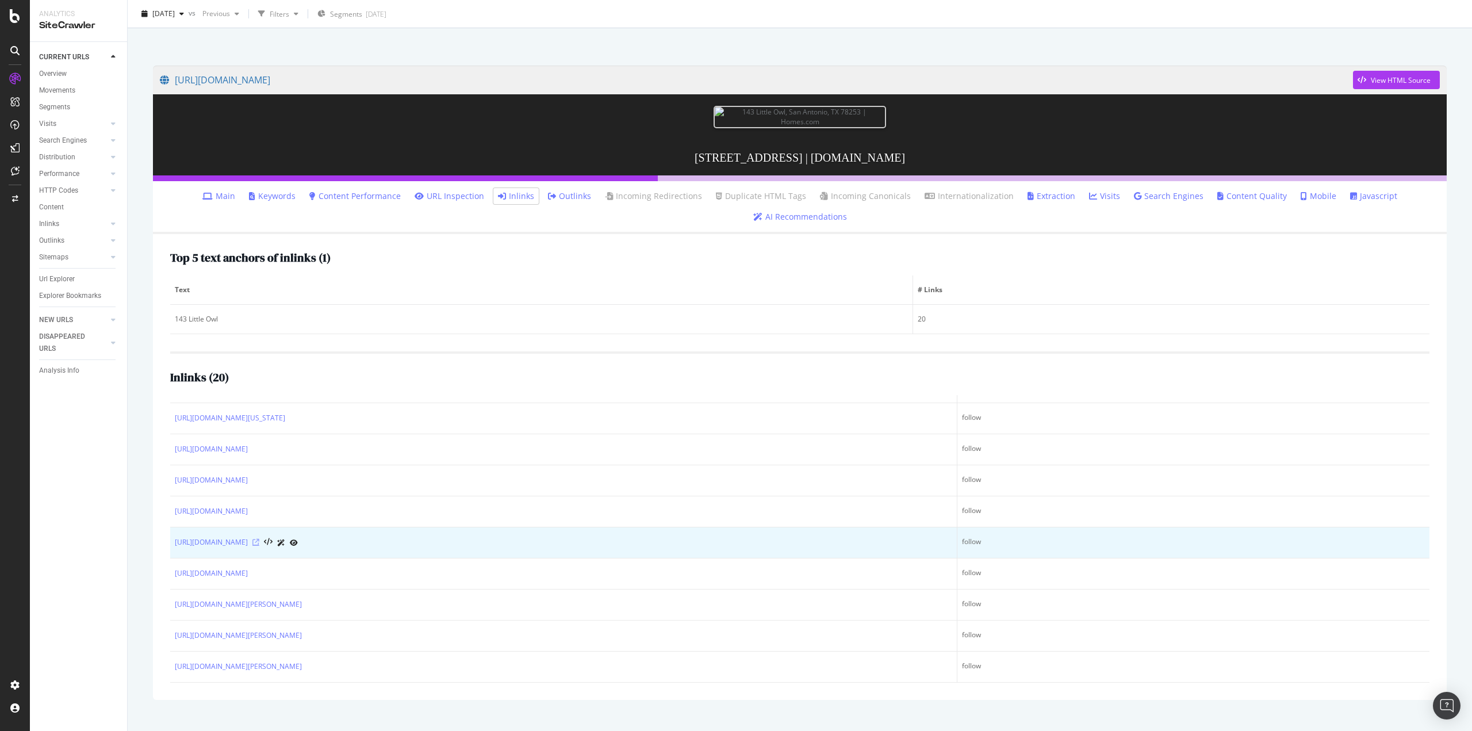
click at [259, 546] on icon at bounding box center [255, 542] width 7 height 7
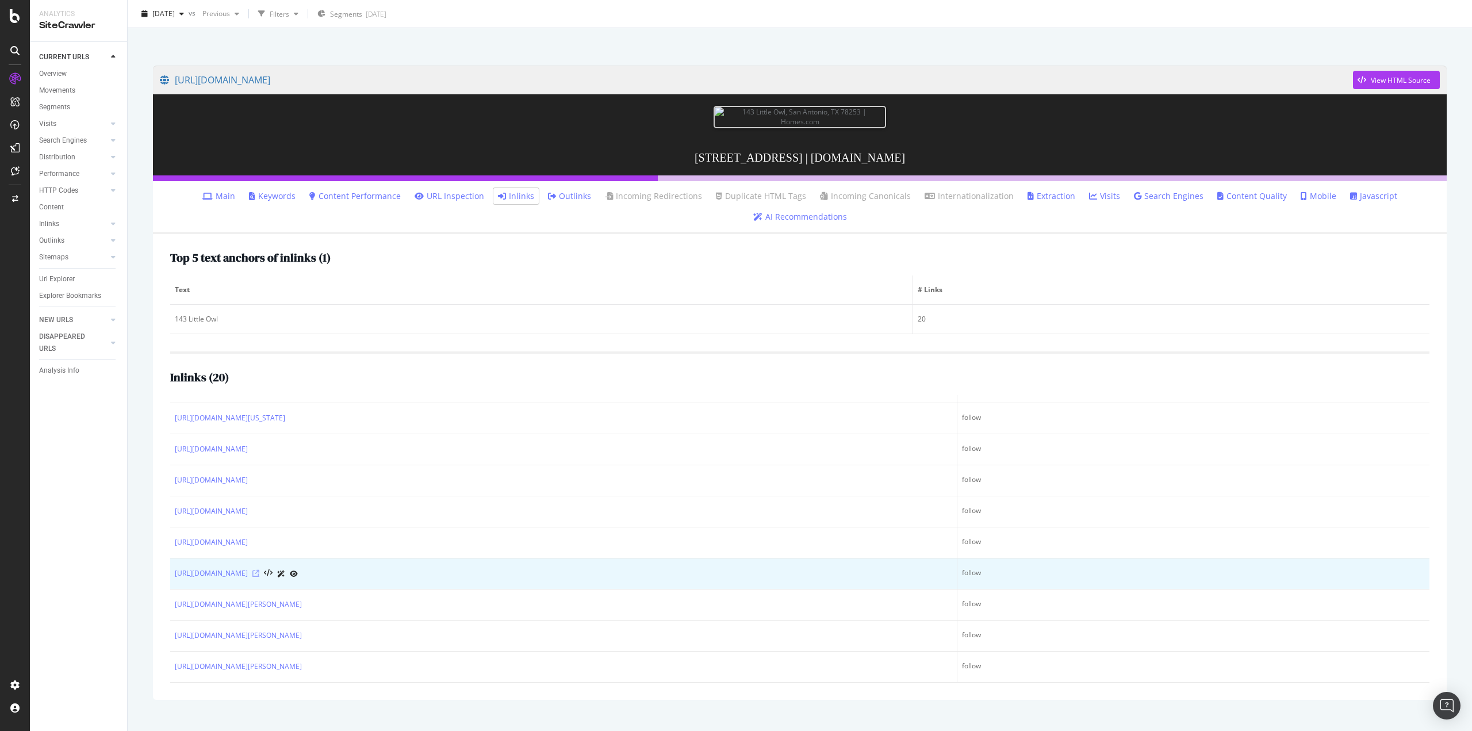
click at [259, 577] on icon at bounding box center [255, 573] width 7 height 7
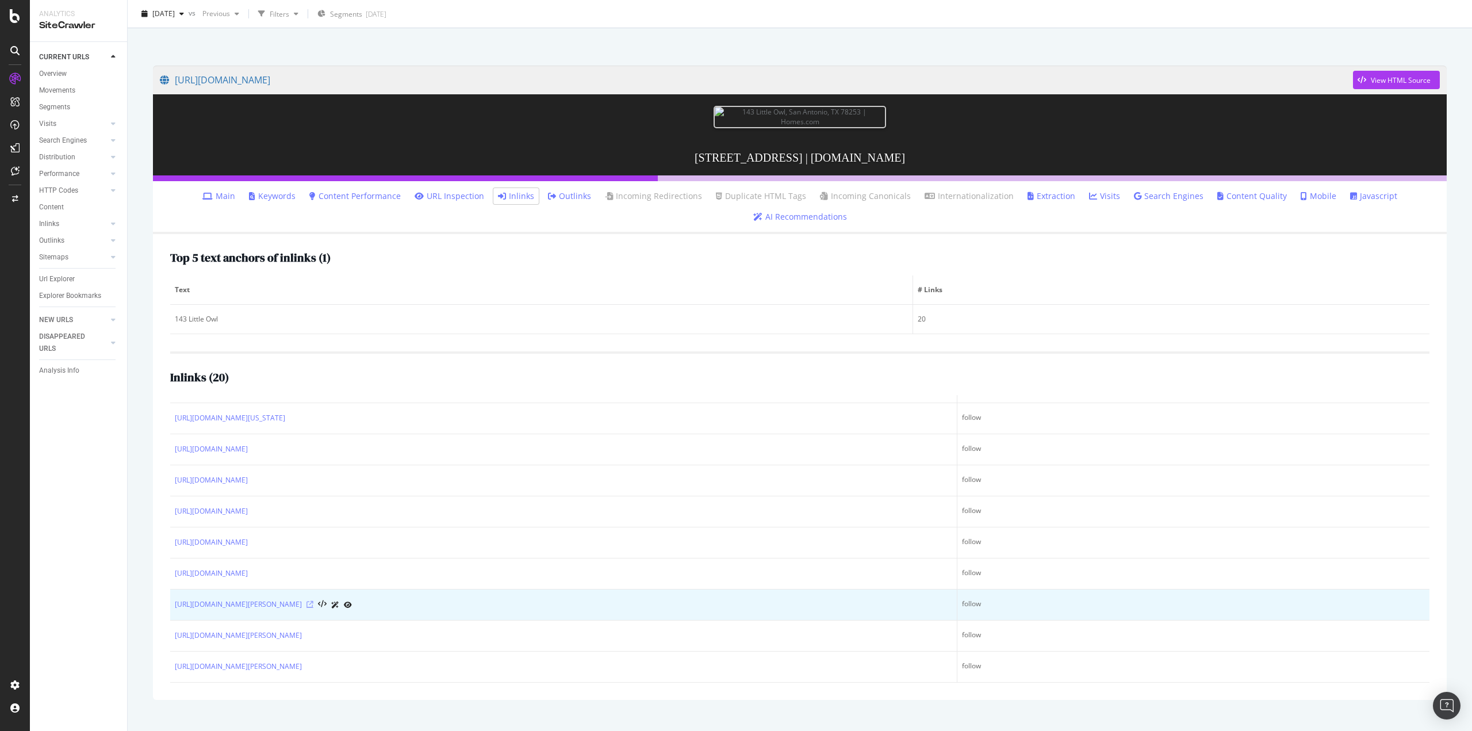
click at [313, 608] on icon at bounding box center [309, 604] width 7 height 7
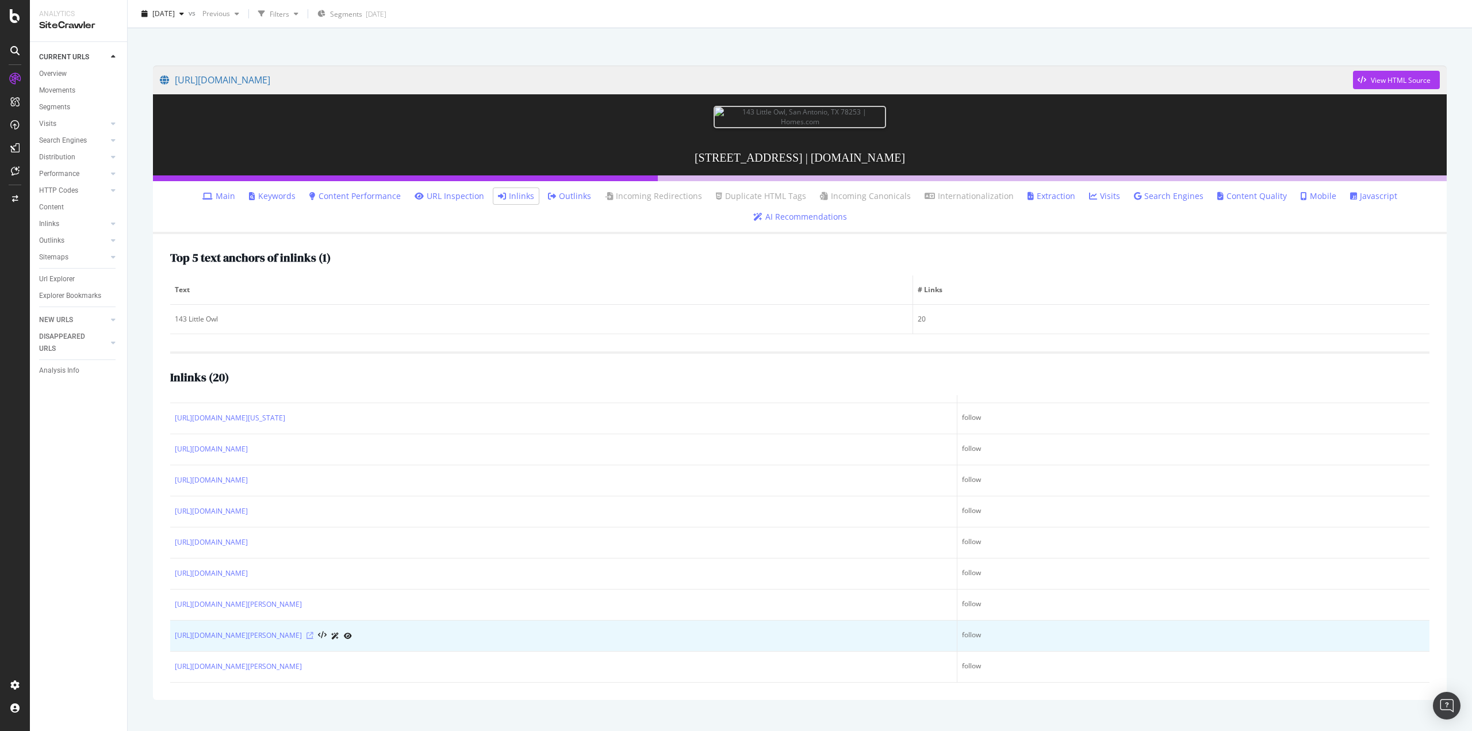
click at [313, 639] on icon at bounding box center [309, 635] width 7 height 7
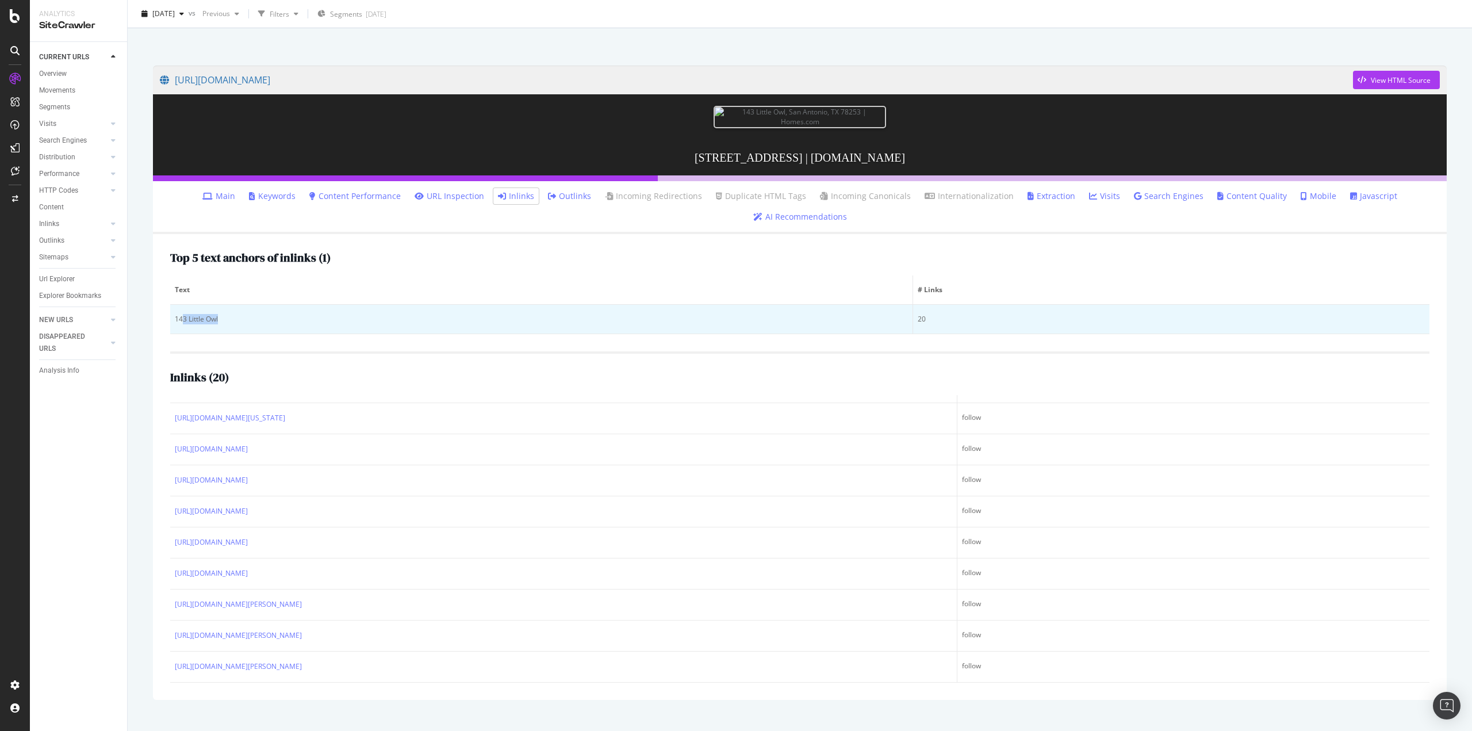
drag, startPoint x: 244, startPoint y: 337, endPoint x: 183, endPoint y: 343, distance: 61.8
click at [183, 324] on div "143 Little Owl" at bounding box center [541, 319] width 733 height 10
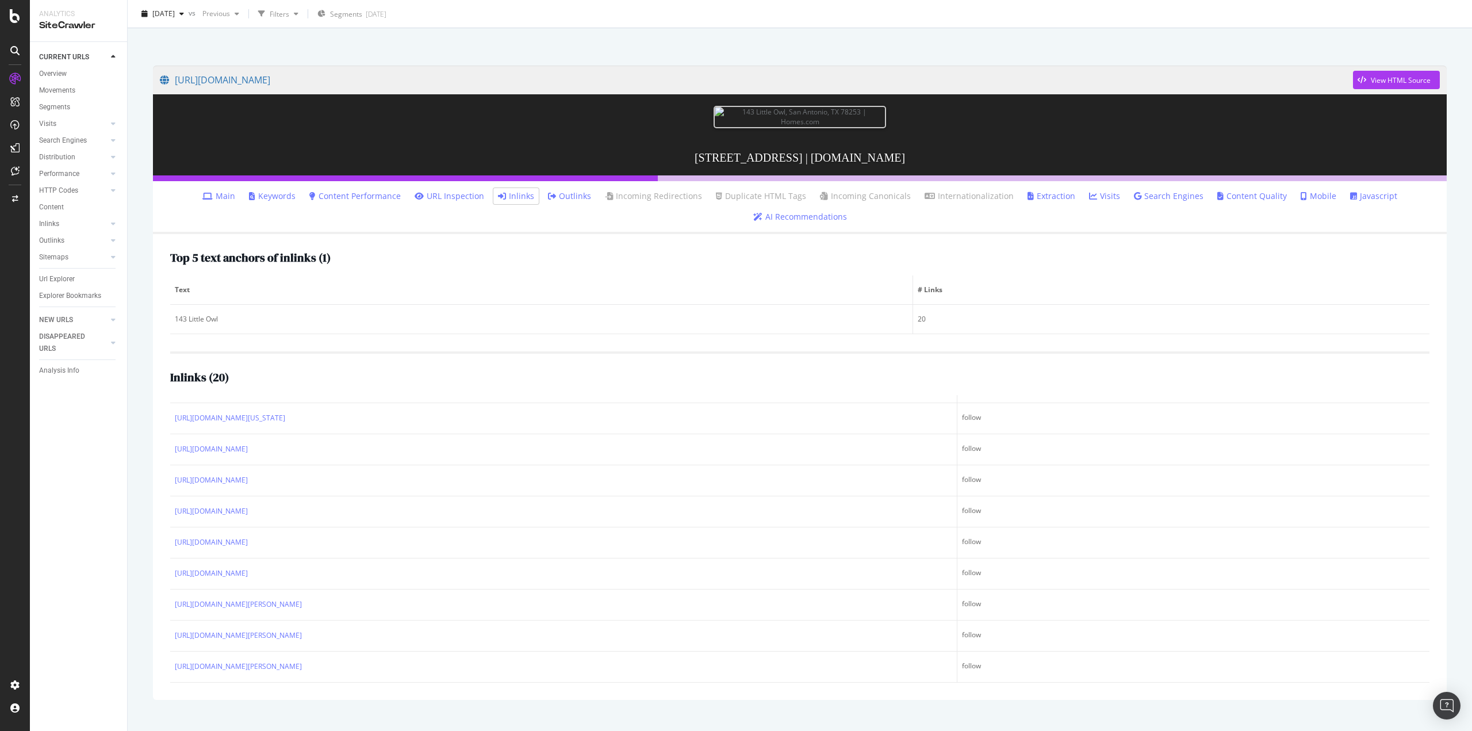
click at [158, 463] on div "Top 5 text anchors of inlinks ( 1 ) Text # Links 143 Little Owl 20 Inlinks ( 20…" at bounding box center [800, 467] width 1294 height 466
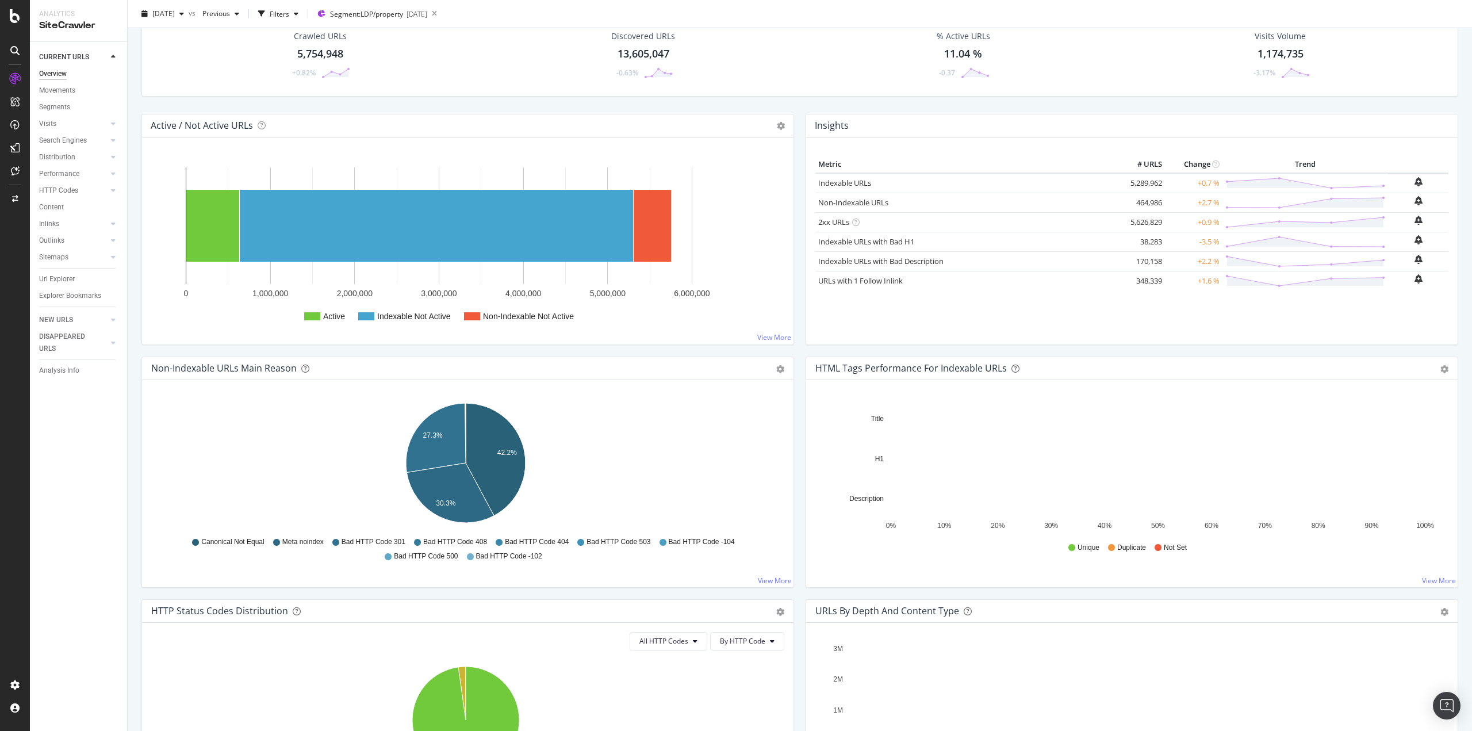
scroll to position [460, 0]
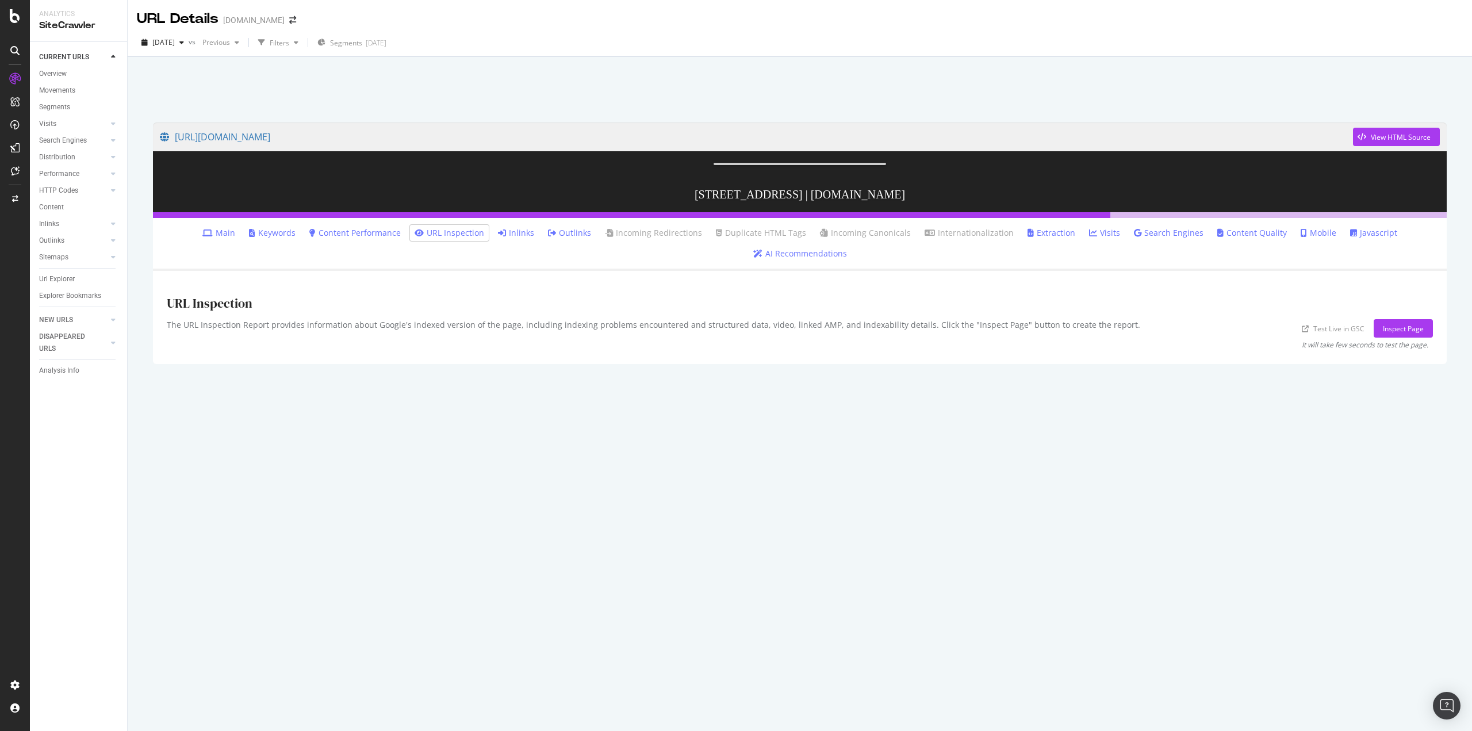
drag, startPoint x: 469, startPoint y: 348, endPoint x: 457, endPoint y: 407, distance: 59.2
click at [498, 259] on link "Inlinks" at bounding box center [516, 253] width 36 height 12
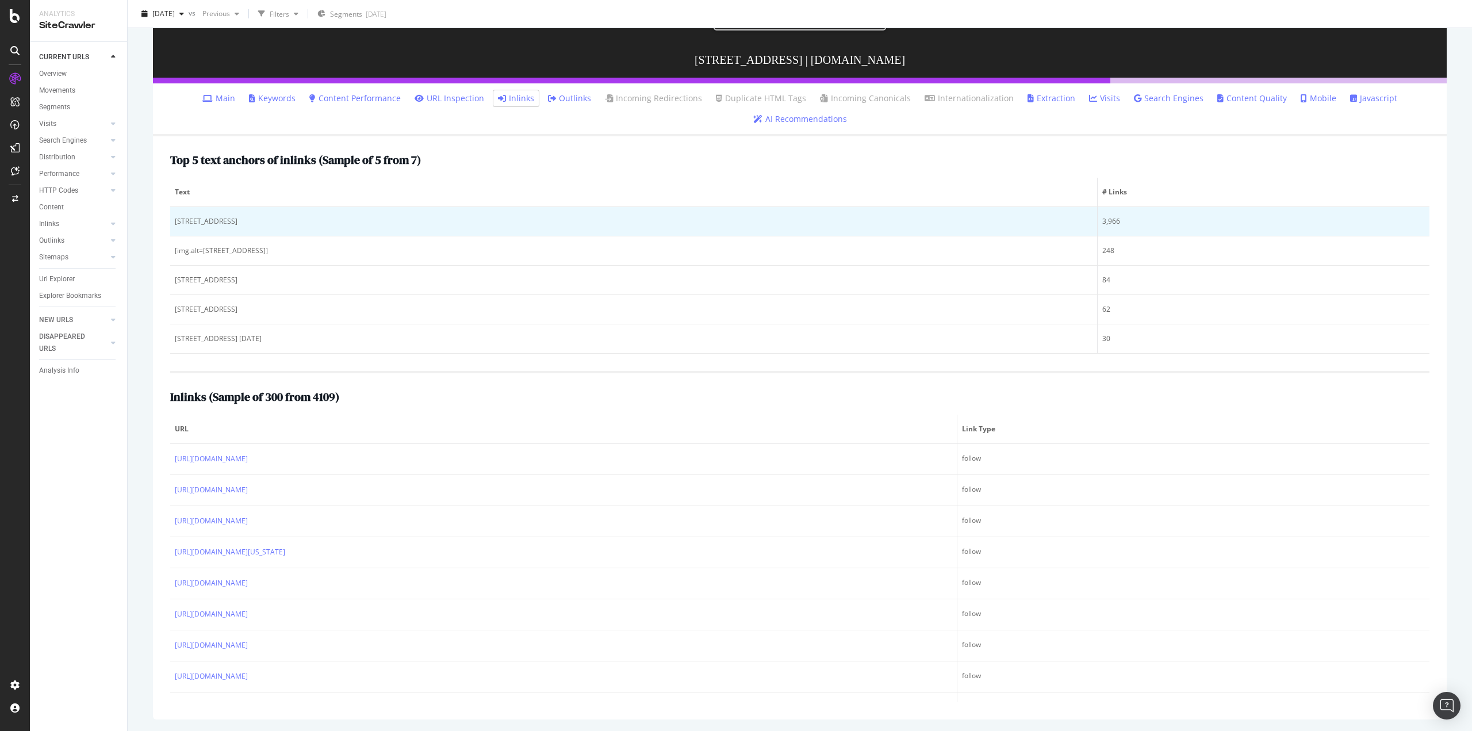
click at [252, 220] on div "5213 Tamanar Dr Las Vegas, NV" at bounding box center [634, 221] width 918 height 10
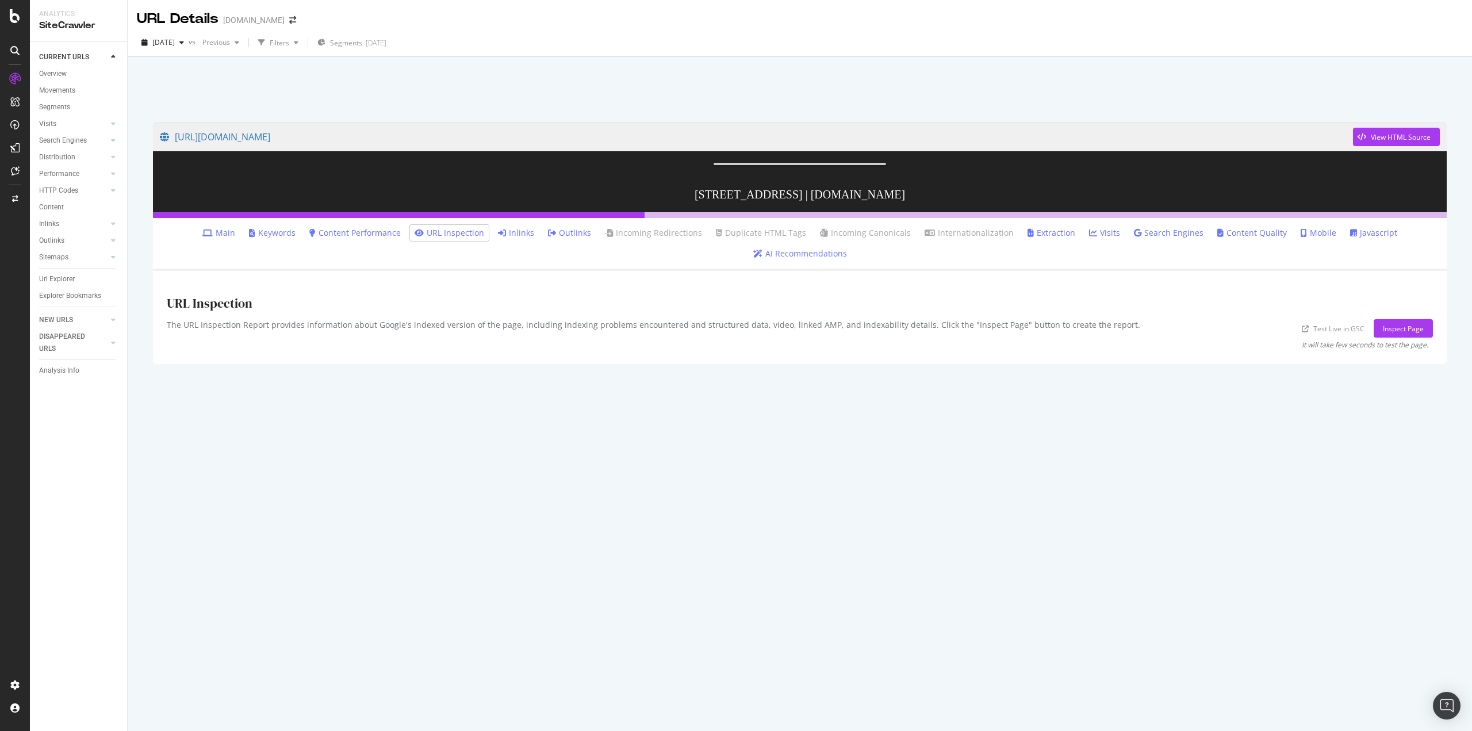
click at [347, 560] on div "[URL][DOMAIN_NAME] View HTML Source [STREET_ADDRESS] | [DOMAIN_NAME] Main Keywo…" at bounding box center [799, 421] width 1317 height 620
click at [498, 239] on link "Inlinks" at bounding box center [516, 233] width 36 height 12
